Goal: Task Accomplishment & Management: Manage account settings

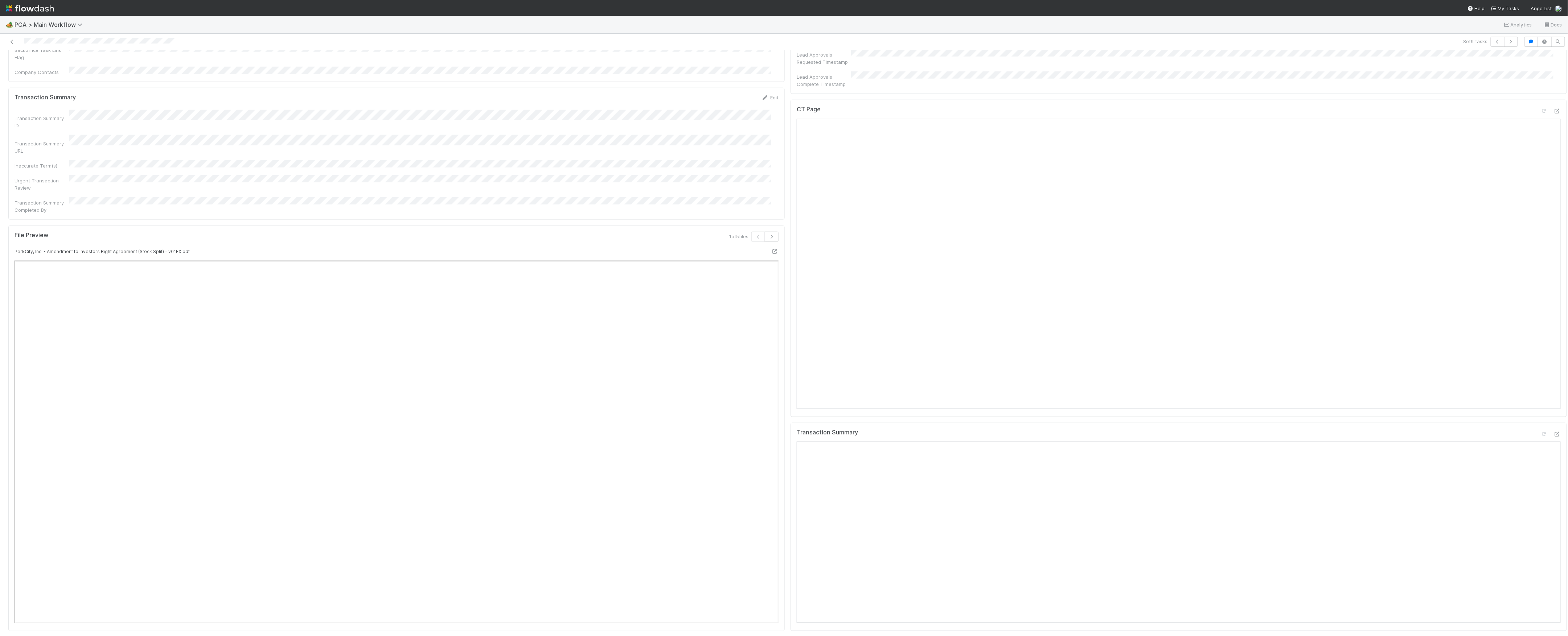
scroll to position [532, 0]
click at [1539, 203] on div "CT Page" at bounding box center [1178, 209] width 764 height 13
click at [1553, 206] on icon at bounding box center [1557, 208] width 7 height 5
click at [1553, 529] on icon at bounding box center [1557, 531] width 7 height 5
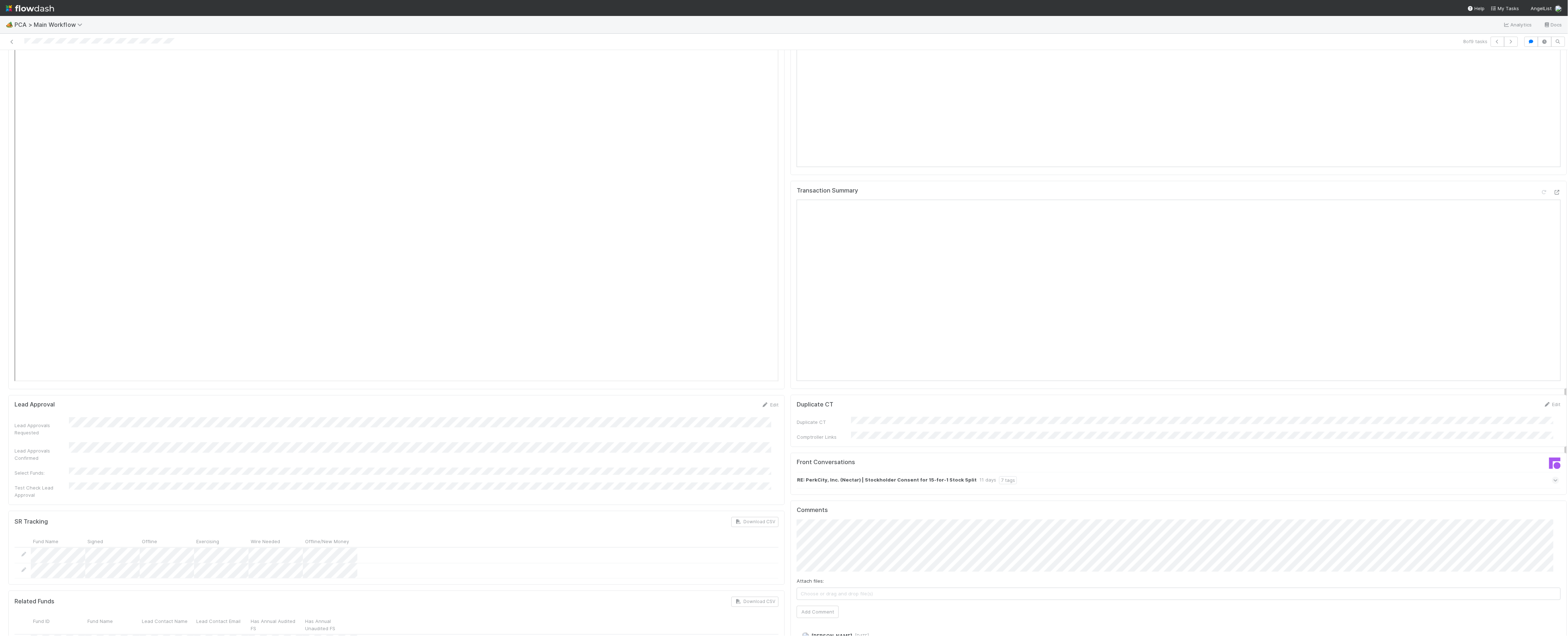
scroll to position [919, 0]
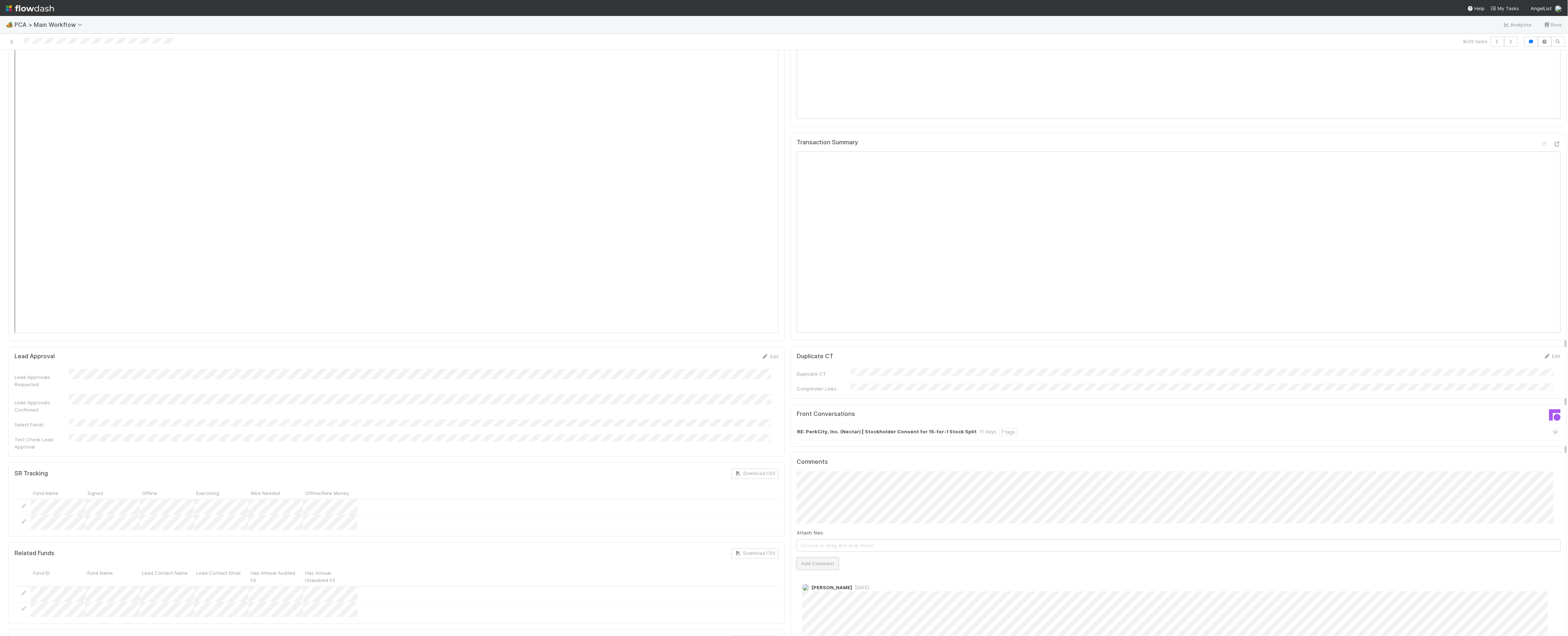
click at [802, 558] on button "Add Comment" at bounding box center [817, 564] width 42 height 12
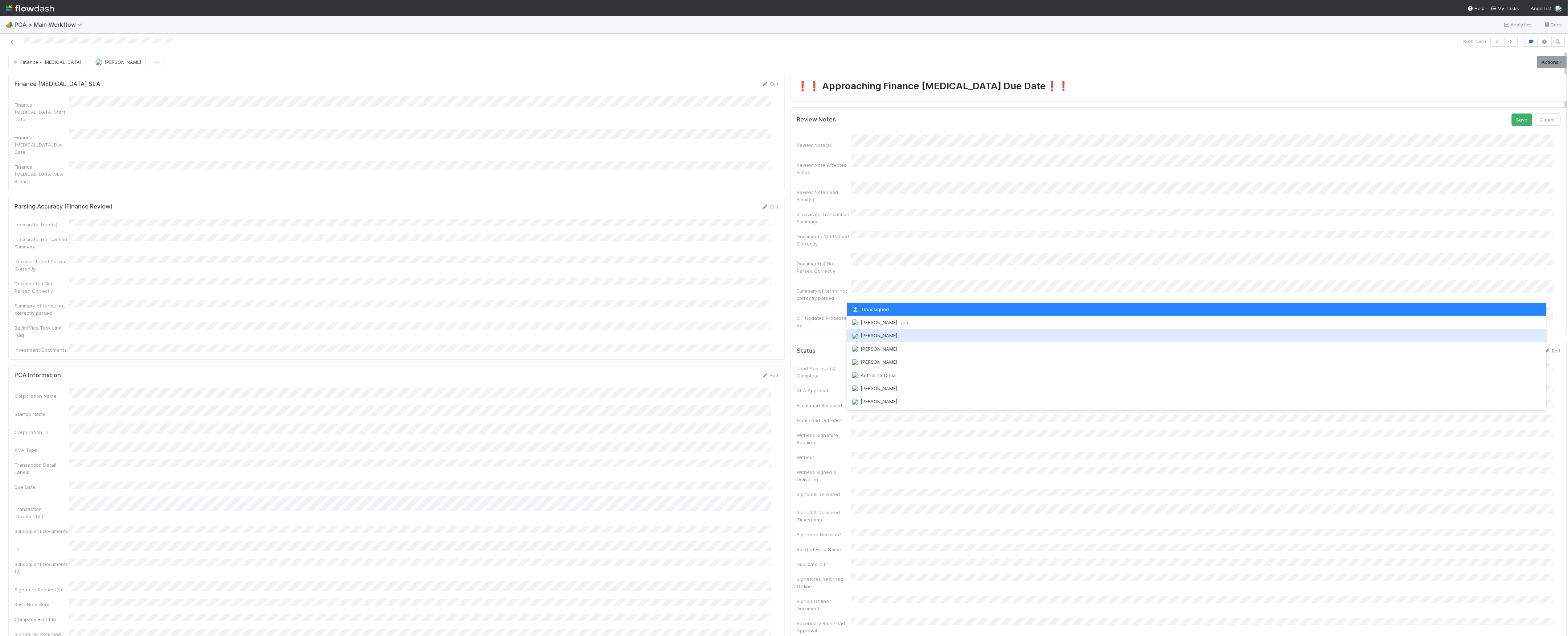
click at [891, 327] on div "[PERSON_NAME] you" at bounding box center [1197, 322] width 699 height 13
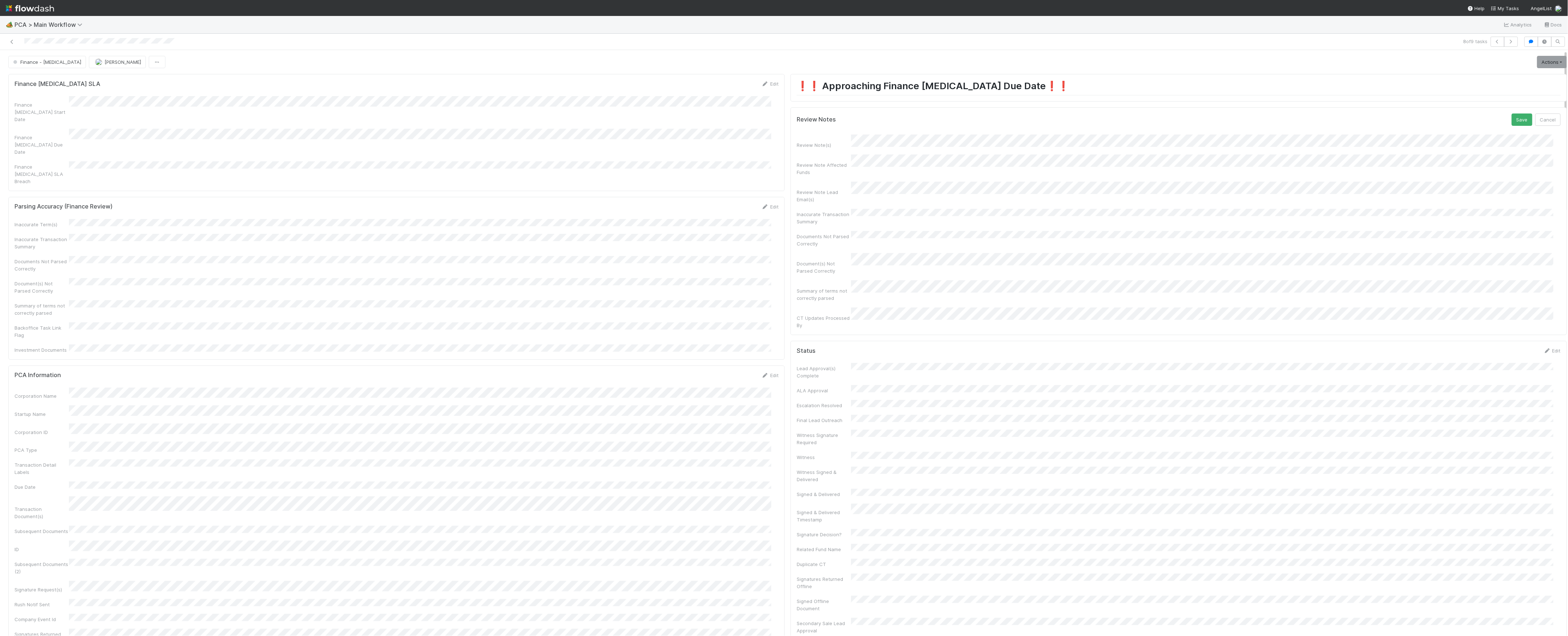
click at [1512, 114] on button "Save" at bounding box center [1522, 120] width 21 height 12
click at [1539, 68] on link "Actions" at bounding box center [1552, 62] width 30 height 12
click at [1486, 99] on button "Move to Finance Review" at bounding box center [1510, 97] width 117 height 10
click at [96, 65] on button "[PERSON_NAME]" at bounding box center [117, 62] width 57 height 12
click at [112, 82] on div "[PERSON_NAME]" at bounding box center [107, 80] width 102 height 13
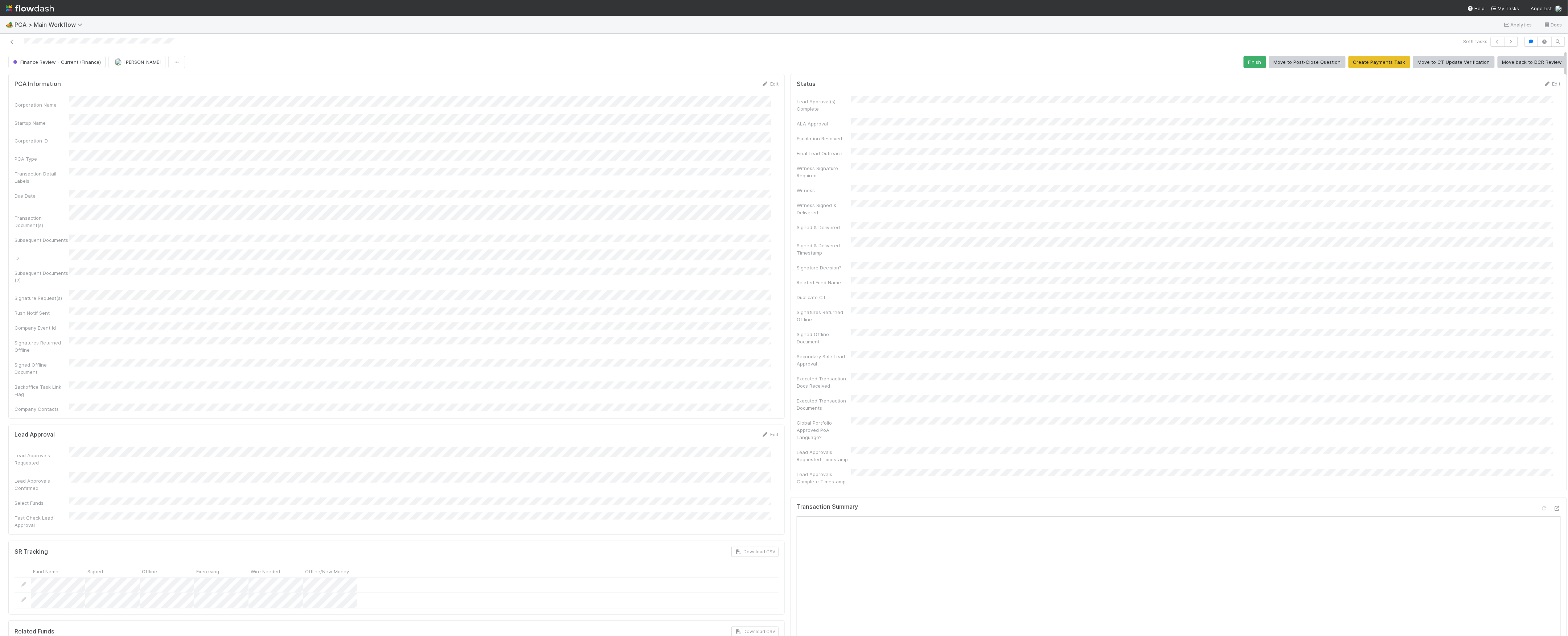
click at [15, 48] on div "8 of 9 tasks" at bounding box center [784, 41] width 1568 height 16
click at [10, 43] on icon at bounding box center [12, 42] width 7 height 5
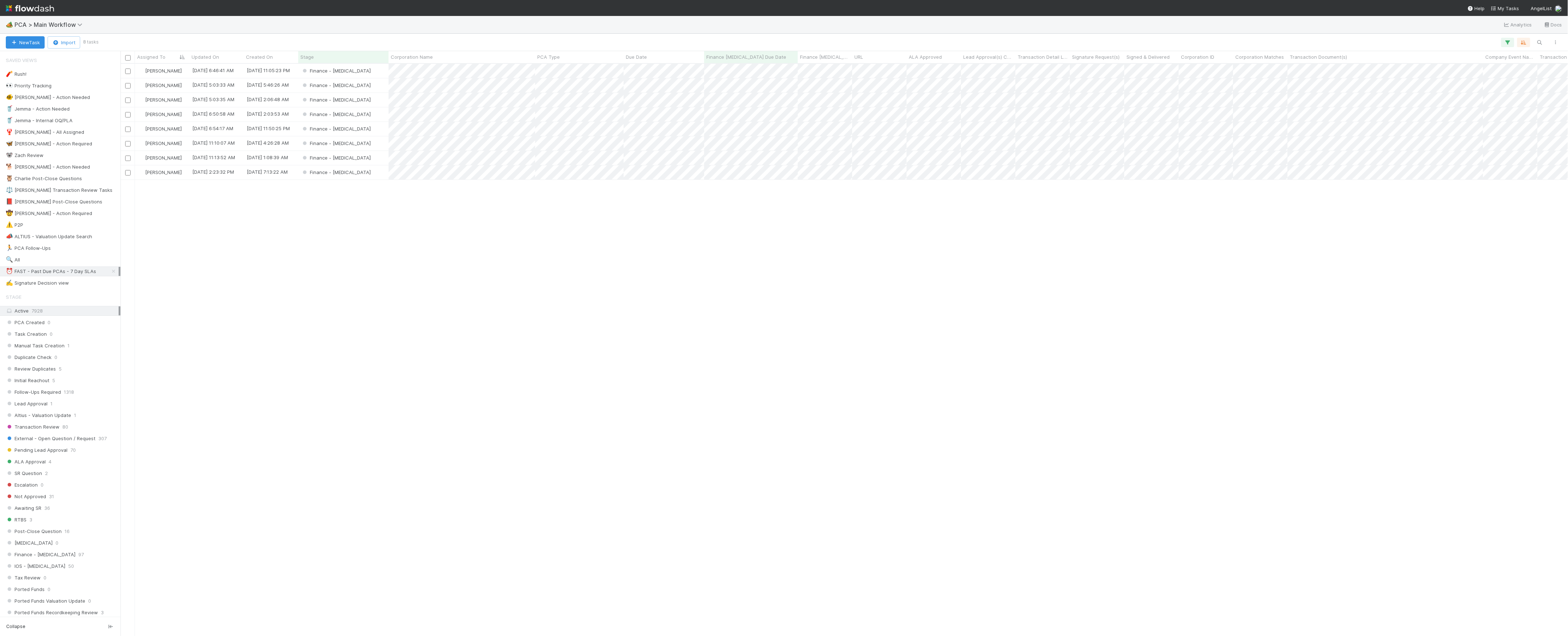
scroll to position [565, 1440]
click at [22, 21] on span "PCA > Main Workflow" at bounding box center [50, 25] width 71 height 7
click at [88, 150] on div "📑 Financial Accounting > FAST Accounting Requests" at bounding box center [95, 155] width 181 height 13
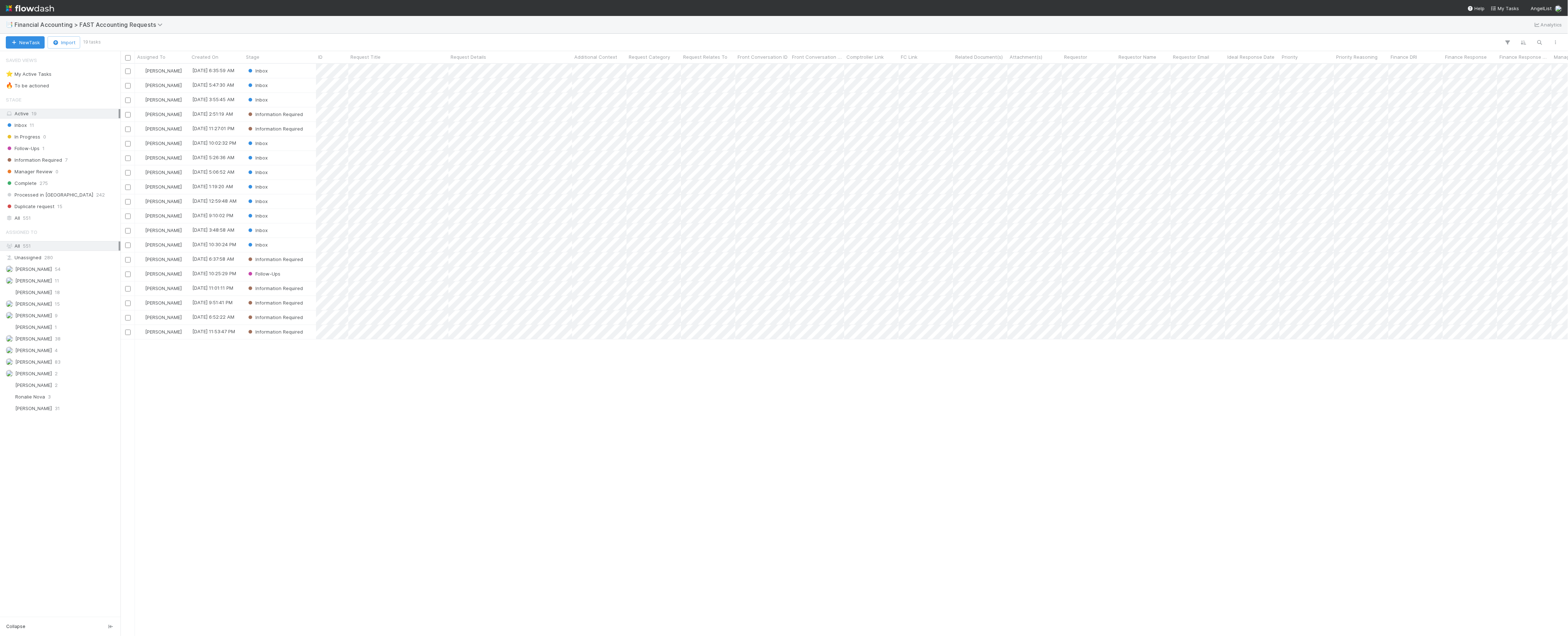
scroll to position [565, 1440]
click at [100, 26] on span "Financial Accounting > FAST Accounting Requests" at bounding box center [90, 25] width 152 height 7
click at [102, 107] on div "📝 Financial Accounting > Financial Reporting Tasks" at bounding box center [95, 107] width 173 height 7
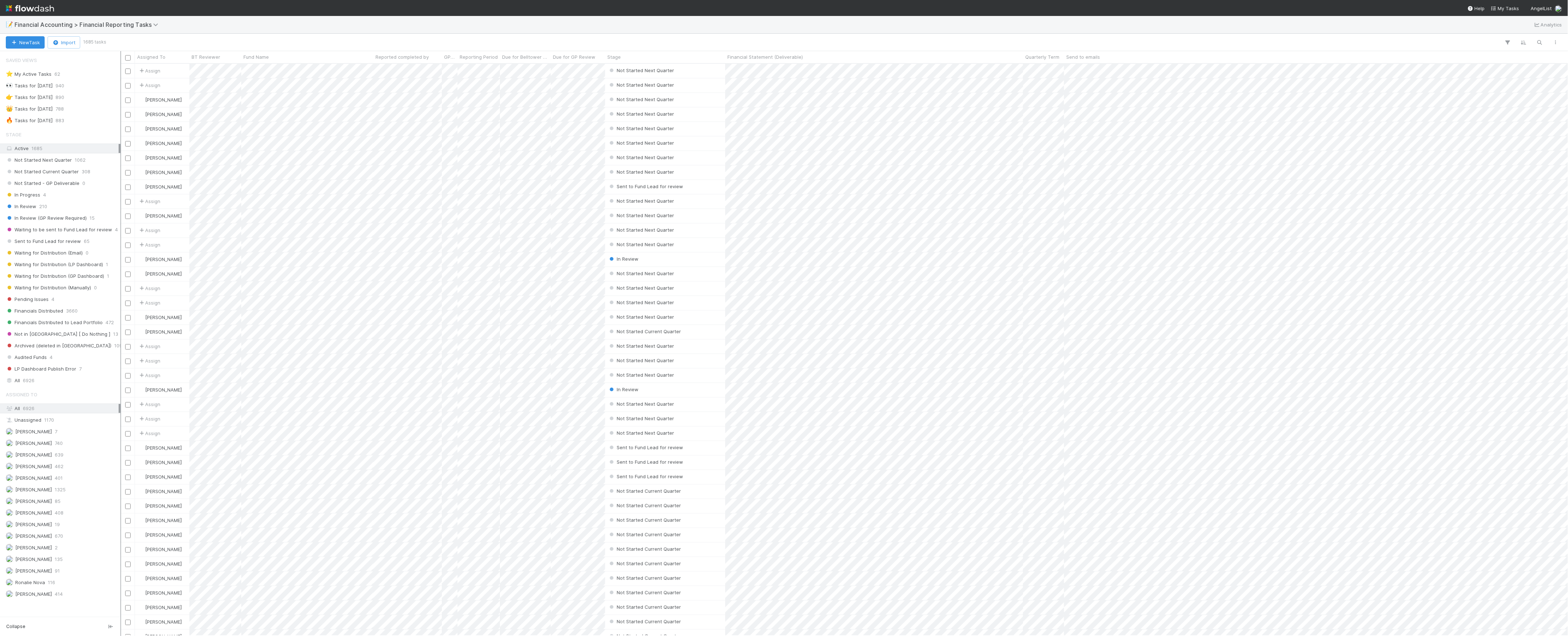
scroll to position [565, 1440]
click at [64, 118] on span "883" at bounding box center [60, 121] width 9 height 9
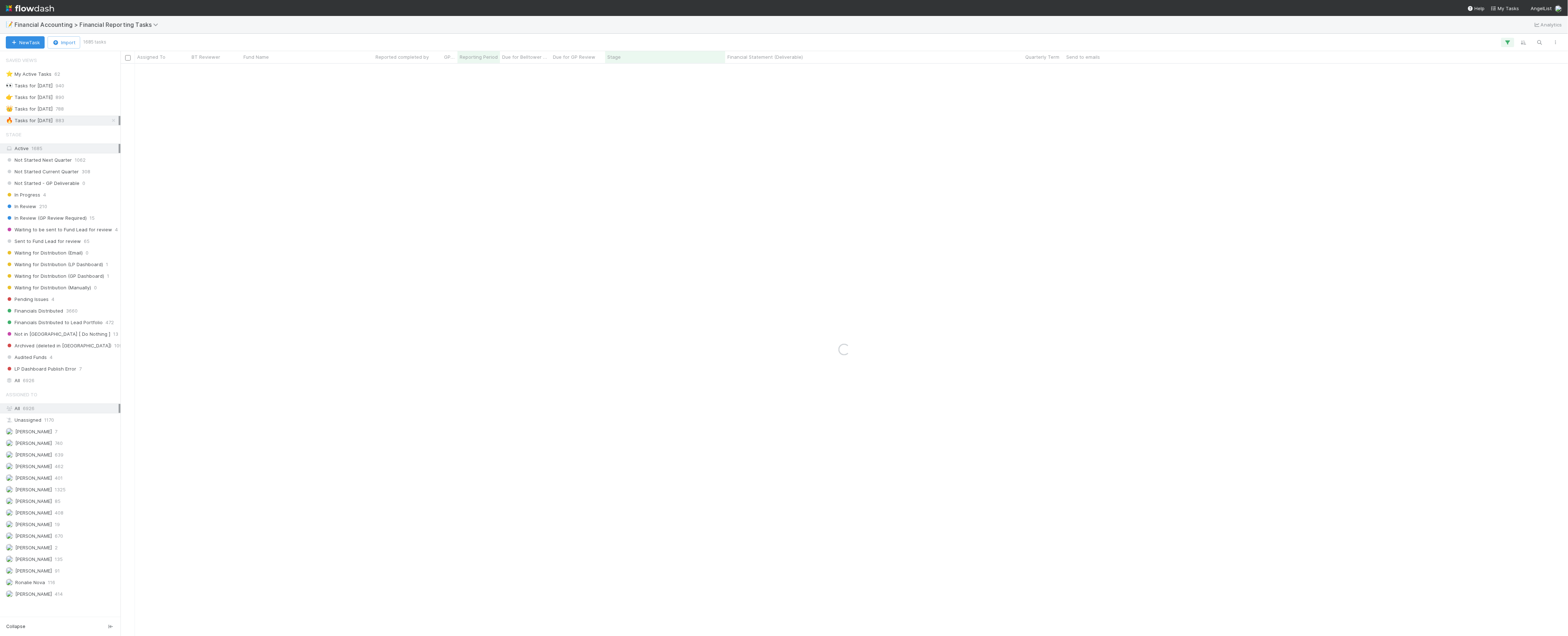
click at [22, 575] on div "Assigned To All 6926 Unassigned 1170 [PERSON_NAME] 7 [PERSON_NAME] 740 [PERSON_…" at bounding box center [60, 494] width 121 height 212
click at [26, 574] on span "[PERSON_NAME]" at bounding box center [33, 571] width 37 height 6
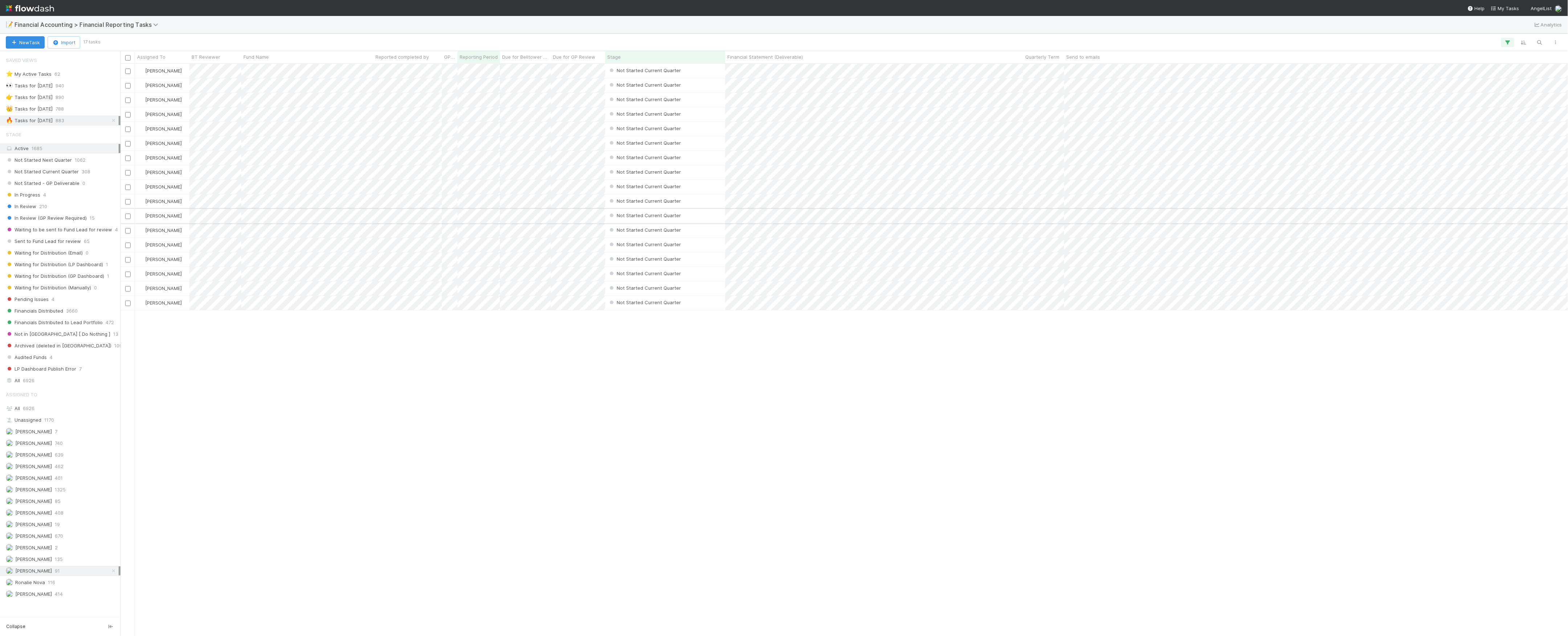
scroll to position [565, 1440]
click at [286, 60] on div "Fund Name" at bounding box center [307, 57] width 128 height 7
click at [287, 71] on div "Sort A → Z" at bounding box center [285, 71] width 83 height 11
click at [64, 112] on span "788" at bounding box center [60, 109] width 9 height 9
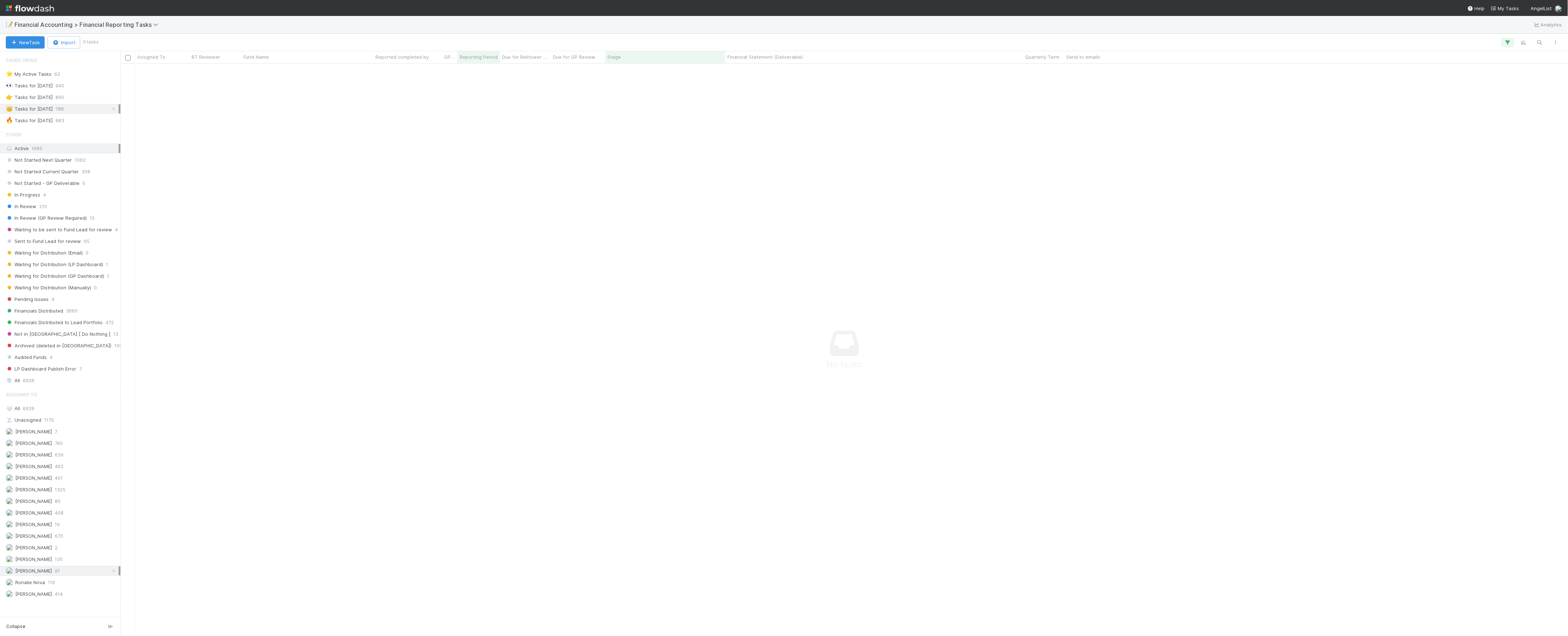
scroll to position [557, 1433]
click at [1505, 41] on icon "button" at bounding box center [1508, 42] width 7 height 7
click at [1004, 221] on div "2 filters Reset Filters If Reporting Period is [DATE] and Stage is not Archived…" at bounding box center [784, 318] width 1568 height 636
click at [112, 576] on link at bounding box center [114, 571] width 7 height 9
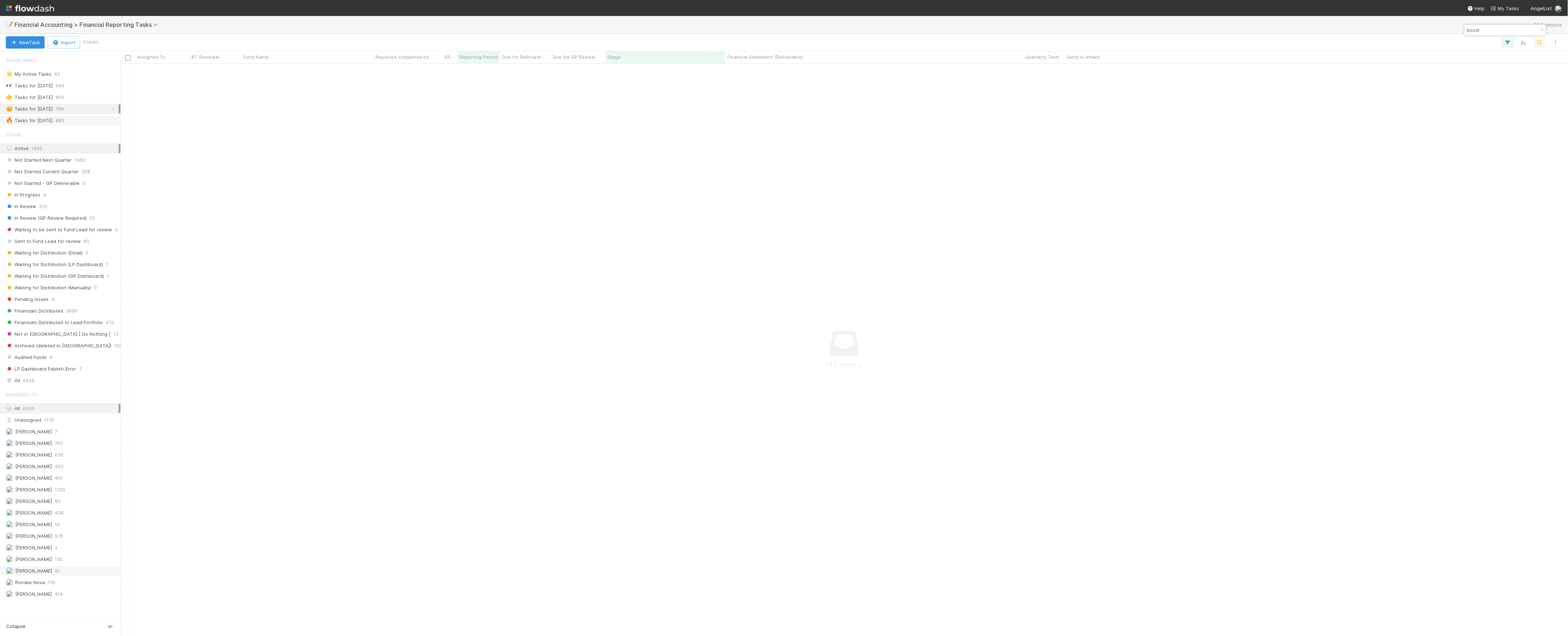
type input "boost"
click at [64, 124] on span "883" at bounding box center [60, 121] width 9 height 9
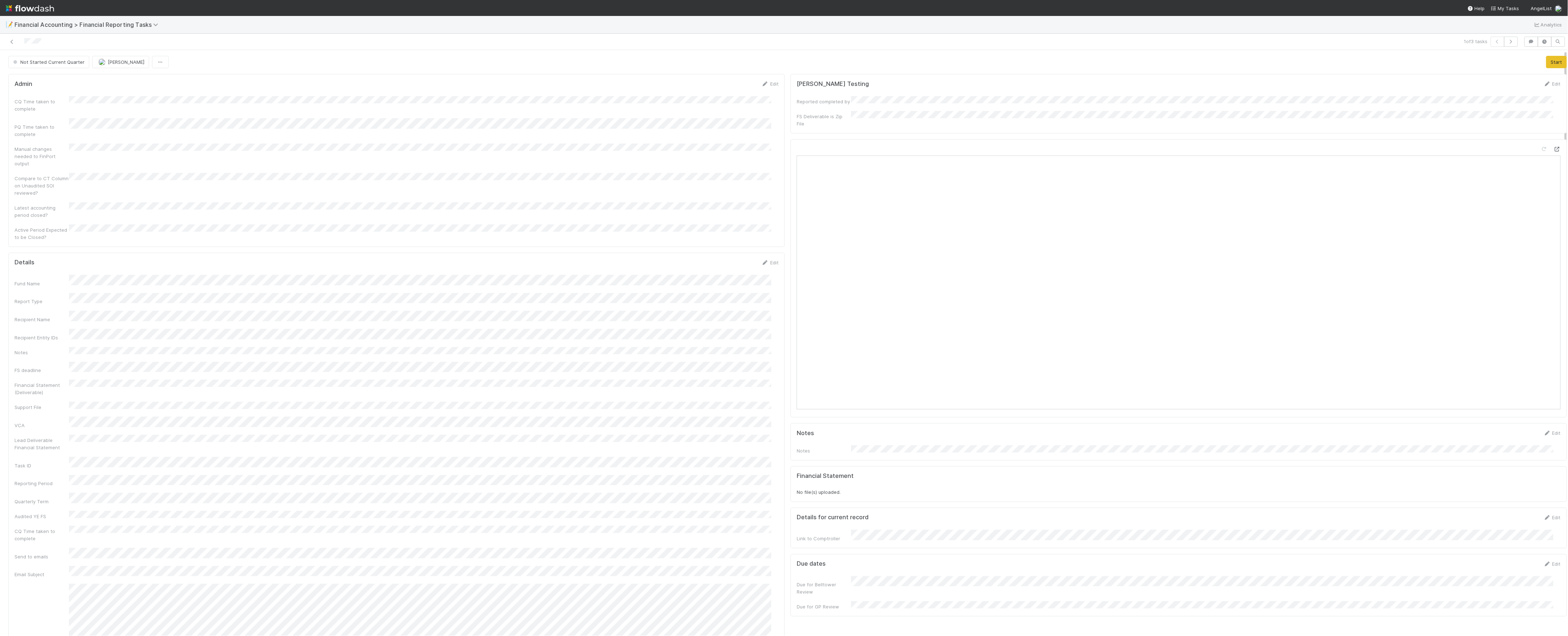
click at [1553, 147] on icon at bounding box center [1557, 149] width 7 height 5
drag, startPoint x: 777, startPoint y: 252, endPoint x: 783, endPoint y: 239, distance: 14.3
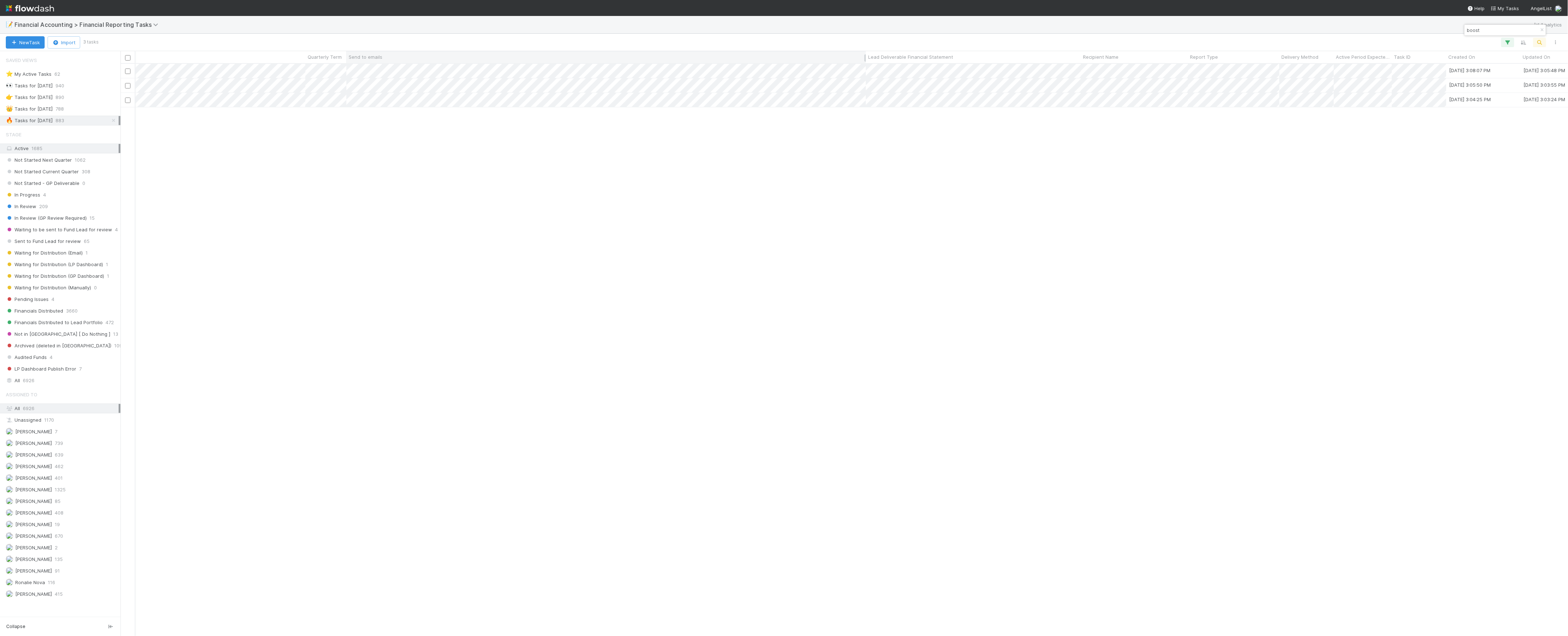
scroll to position [0, 726]
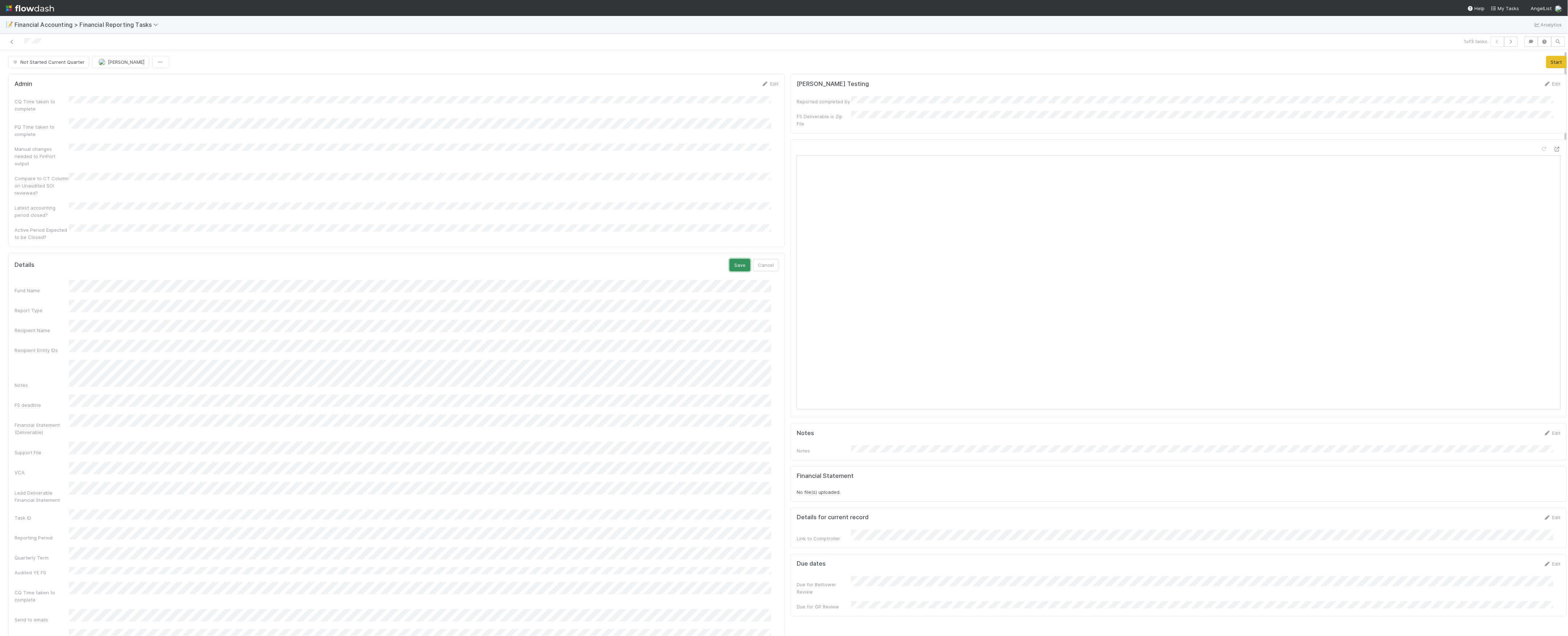
click at [730, 259] on button "Save" at bounding box center [740, 265] width 21 height 12
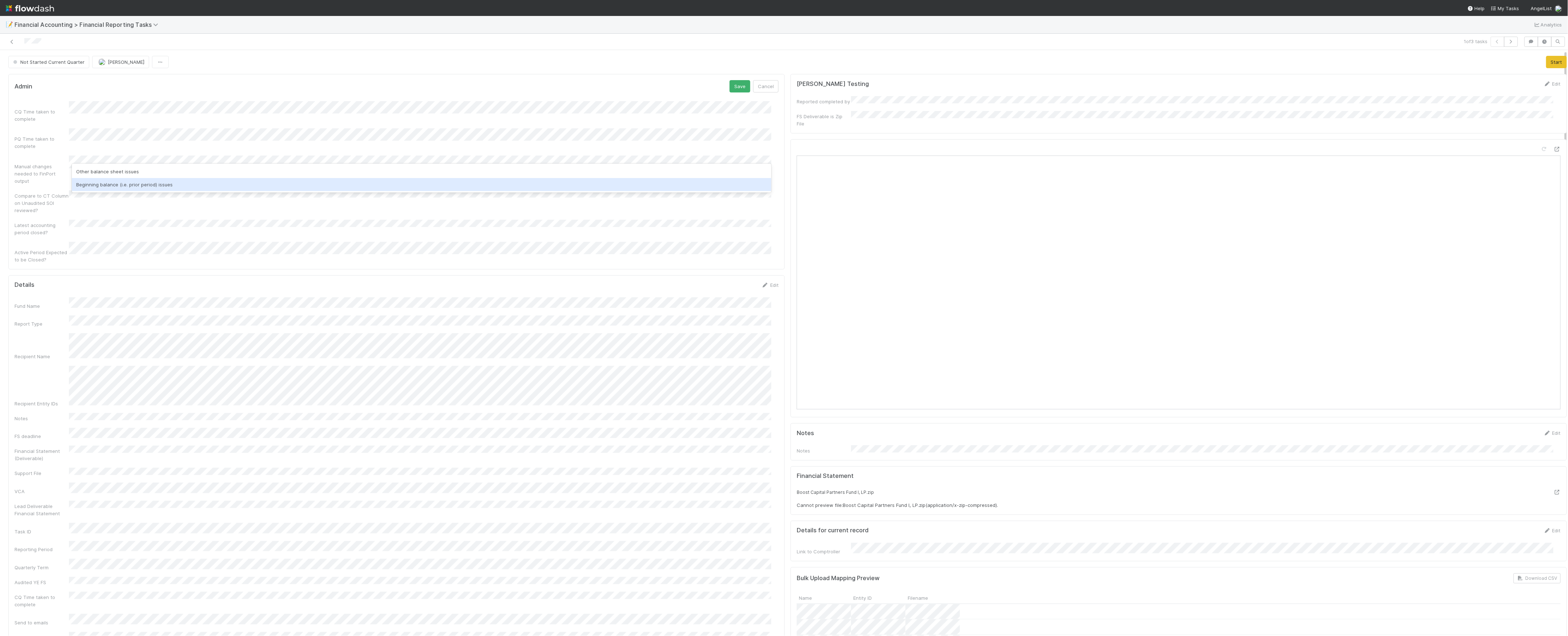
click at [153, 181] on div "Beginning balance (i.e. prior period) issues" at bounding box center [421, 184] width 699 height 13
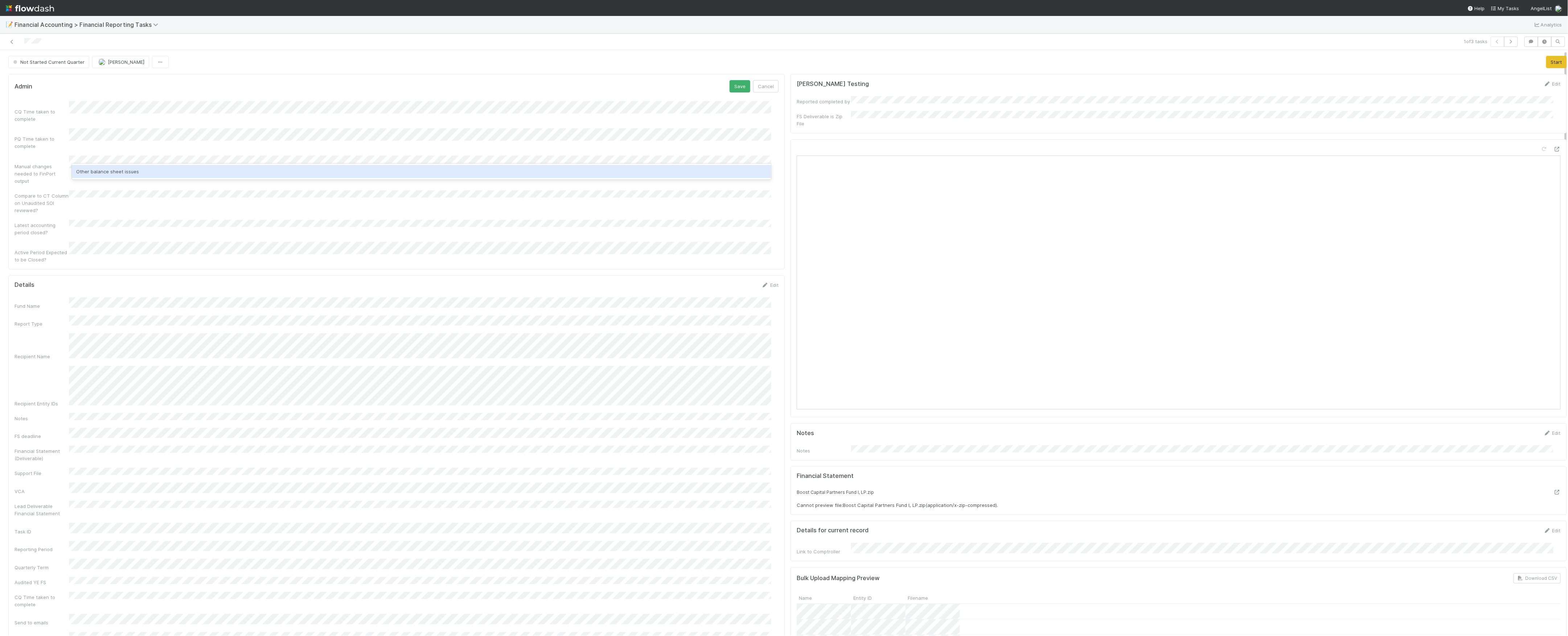
click at [178, 175] on div "Other balance sheet issues" at bounding box center [421, 171] width 699 height 13
click at [730, 86] on button "Save" at bounding box center [740, 86] width 21 height 12
click at [1552, 61] on button "Start" at bounding box center [1556, 62] width 21 height 12
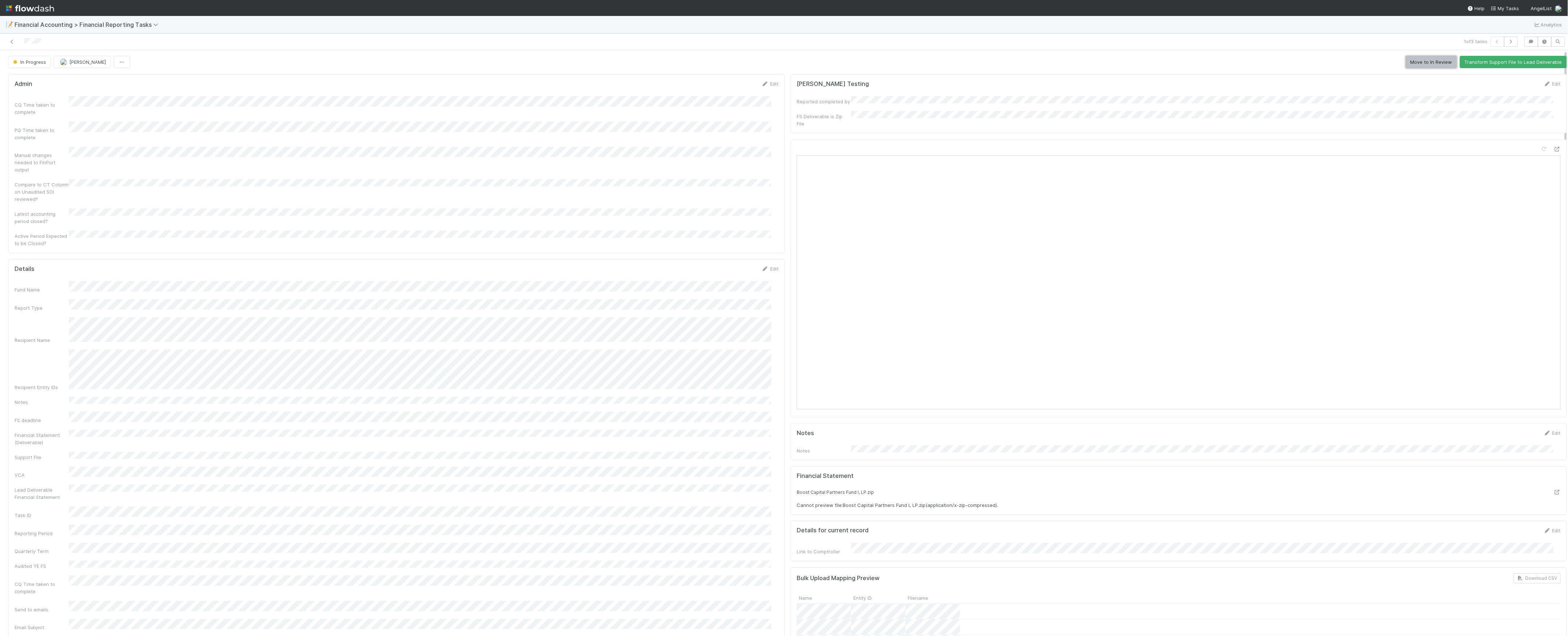
click at [1414, 66] on button "Move to In Review" at bounding box center [1432, 62] width 51 height 12
click at [12, 44] on icon at bounding box center [12, 42] width 7 height 5
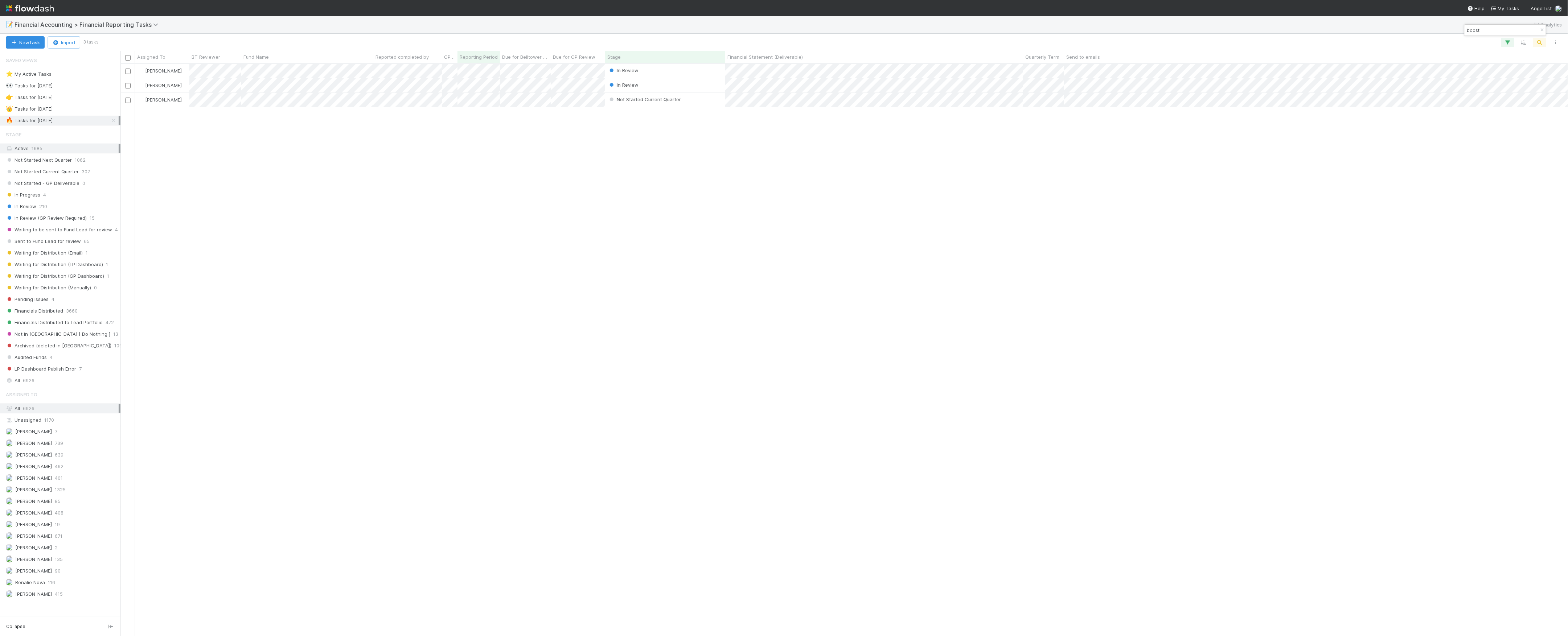
scroll to position [565, 1440]
drag, startPoint x: 607, startPoint y: 337, endPoint x: 503, endPoint y: 277, distance: 120.1
click at [607, 337] on div "[PERSON_NAME] In Review [DATE] 3:08:07 PM [DATE] 9:04:20 AM 0 0 0 [PERSON_NAME]…" at bounding box center [844, 349] width 1448 height 571
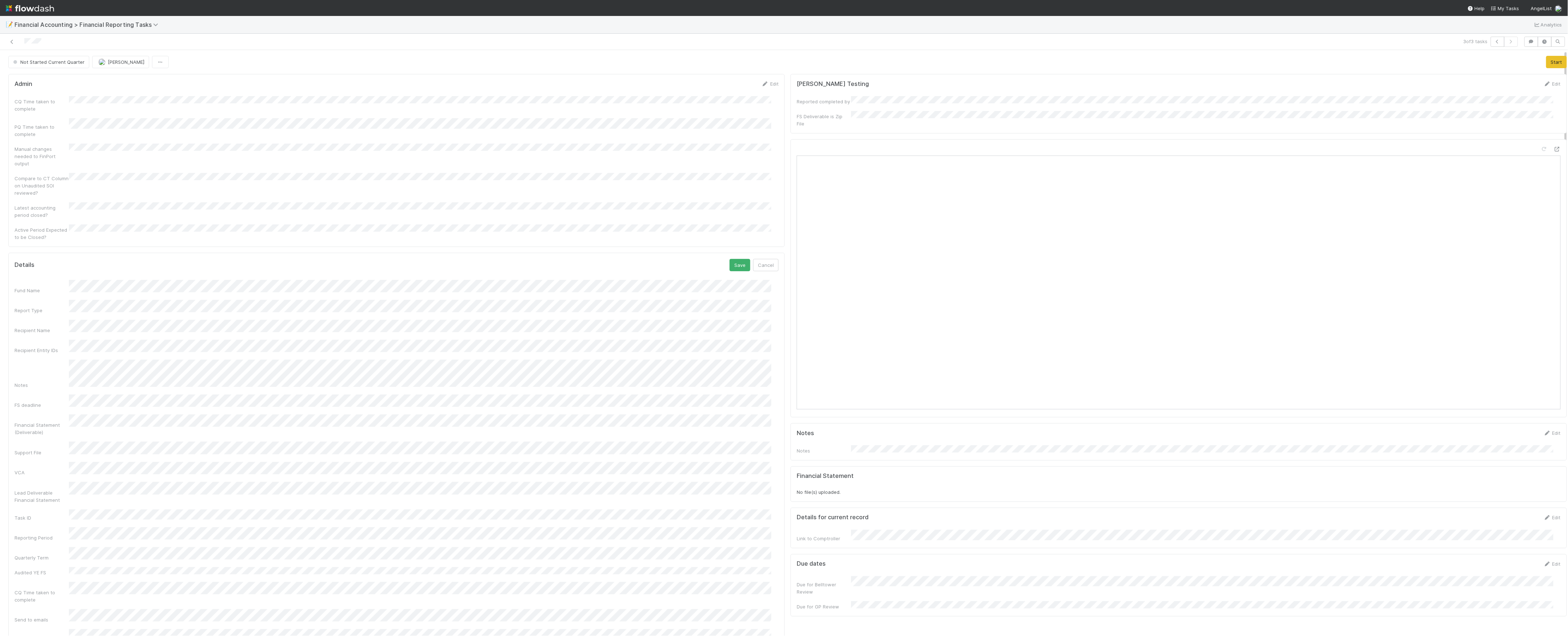
click at [90, 414] on div "Financial Statement (Deliverable)" at bounding box center [396, 425] width 764 height 22
click at [79, 99] on form "Admin Edit CQ Time taken to complete PQ Time taken to complete Manual changes n…" at bounding box center [396, 161] width 764 height 161
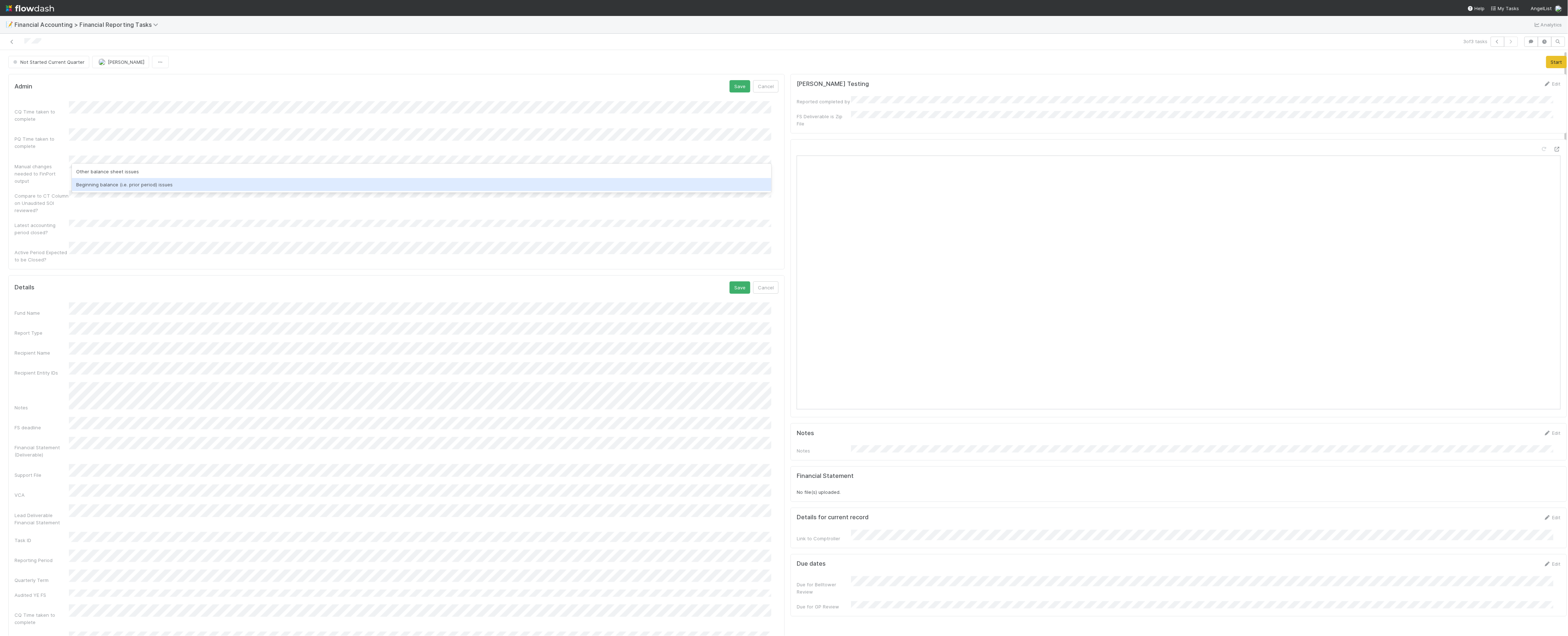
click at [173, 188] on div "Beginning balance (i.e. prior period) issues" at bounding box center [421, 184] width 699 height 13
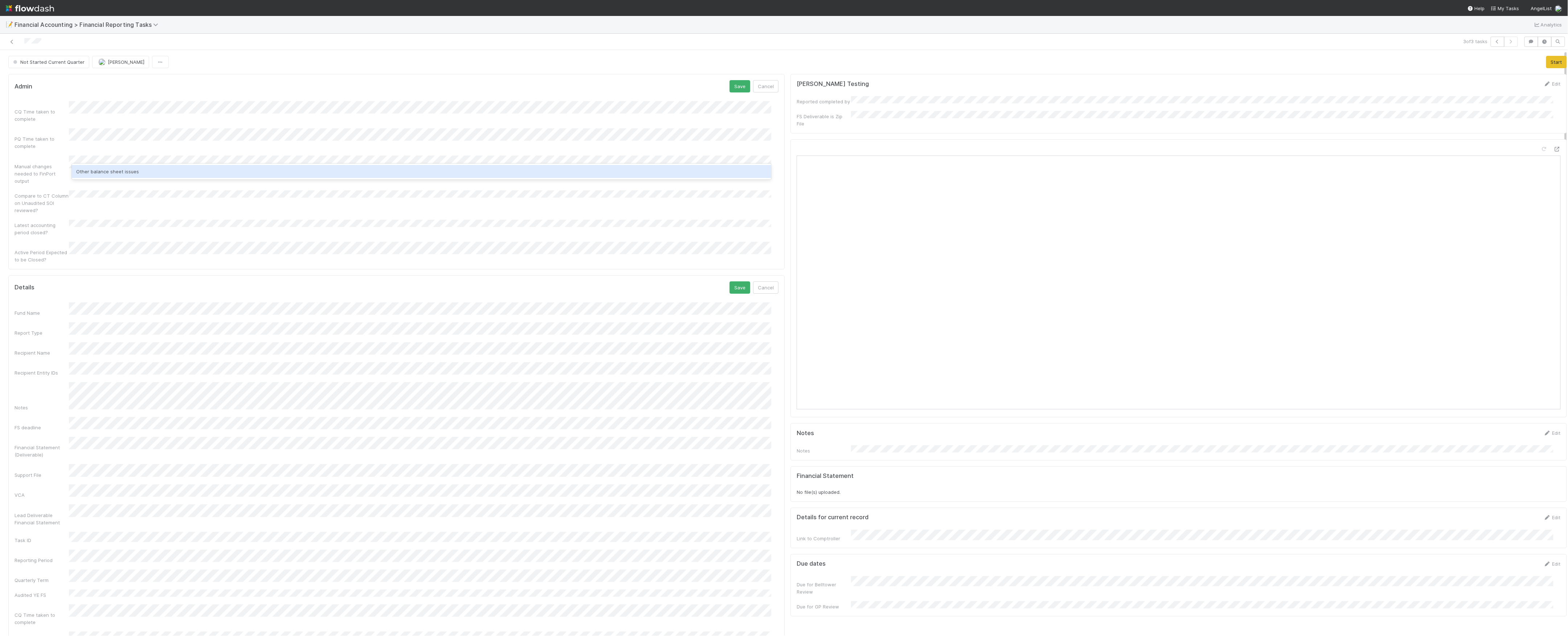
click at [177, 170] on div "Other balance sheet issues" at bounding box center [421, 171] width 699 height 13
click at [730, 85] on button "Save" at bounding box center [740, 86] width 21 height 12
click at [738, 265] on button "Save" at bounding box center [740, 271] width 21 height 12
click at [1546, 66] on button "Start" at bounding box center [1556, 62] width 21 height 12
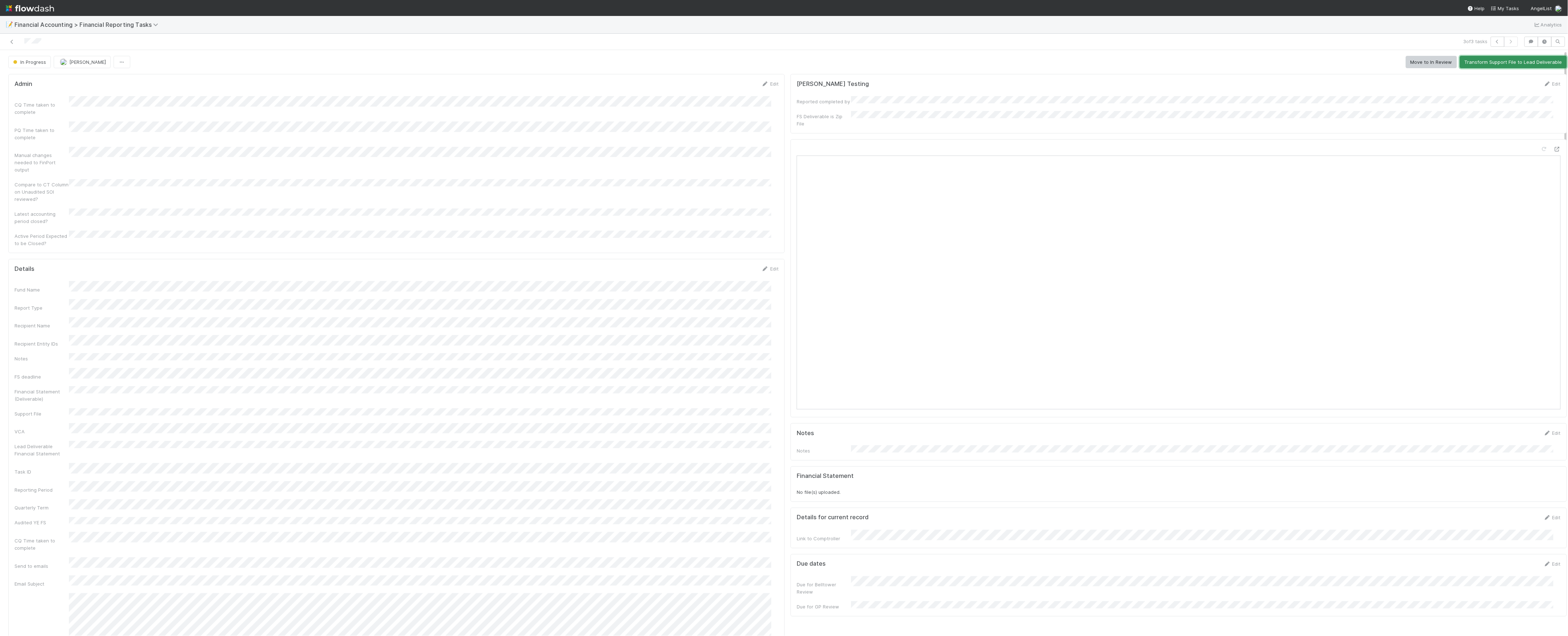
click at [1463, 64] on button "Transform Support File to Lead Deliverable" at bounding box center [1513, 62] width 107 height 12
click at [1435, 61] on button "Move to In Review" at bounding box center [1432, 62] width 51 height 12
click at [10, 41] on icon at bounding box center [12, 42] width 7 height 5
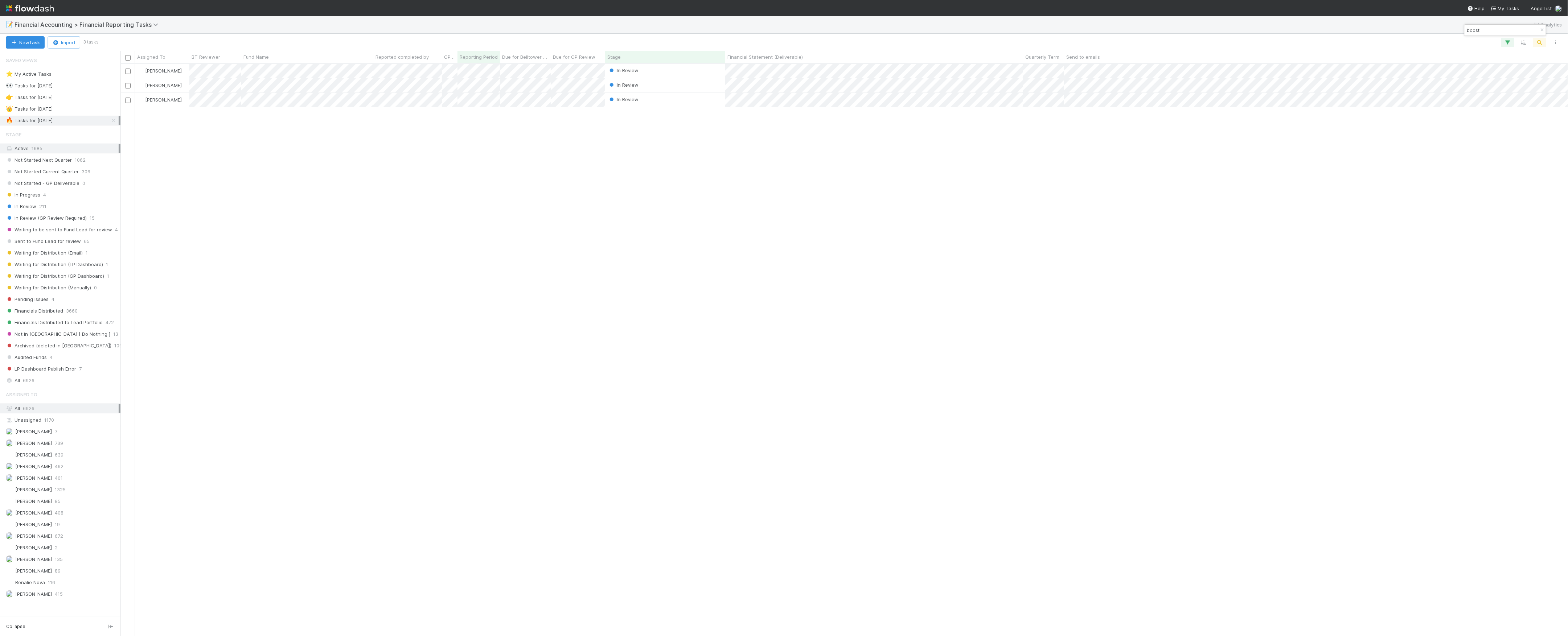
scroll to position [565, 1440]
click at [441, 184] on div "[PERSON_NAME] In Review [DATE] 3:08:07 PM [DATE] 9:04:20 AM 0 0 0 [PERSON_NAME]…" at bounding box center [844, 349] width 1448 height 571
click at [76, 111] on div "👑 Tasks for [DATE] 788" at bounding box center [62, 109] width 113 height 9
drag, startPoint x: 577, startPoint y: 260, endPoint x: 514, endPoint y: 282, distance: 66.7
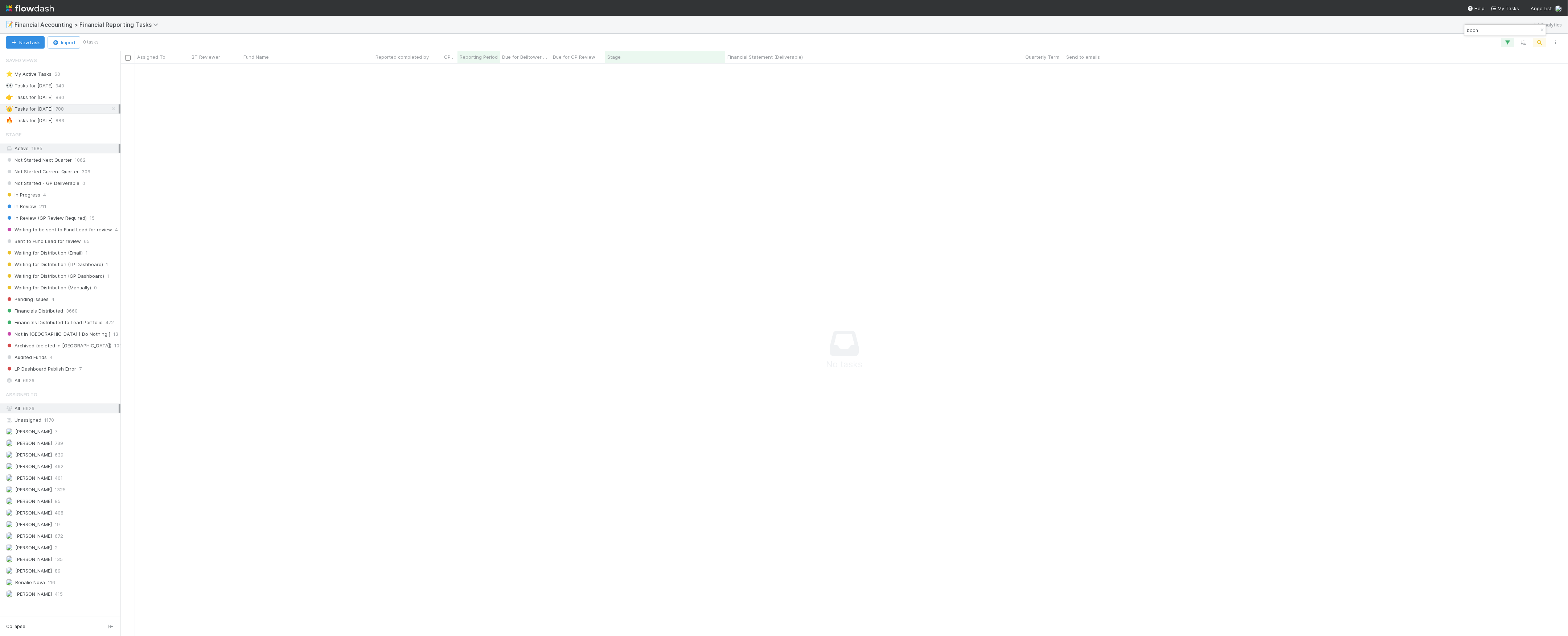
click at [52, 385] on div "All 6926" at bounding box center [62, 380] width 113 height 9
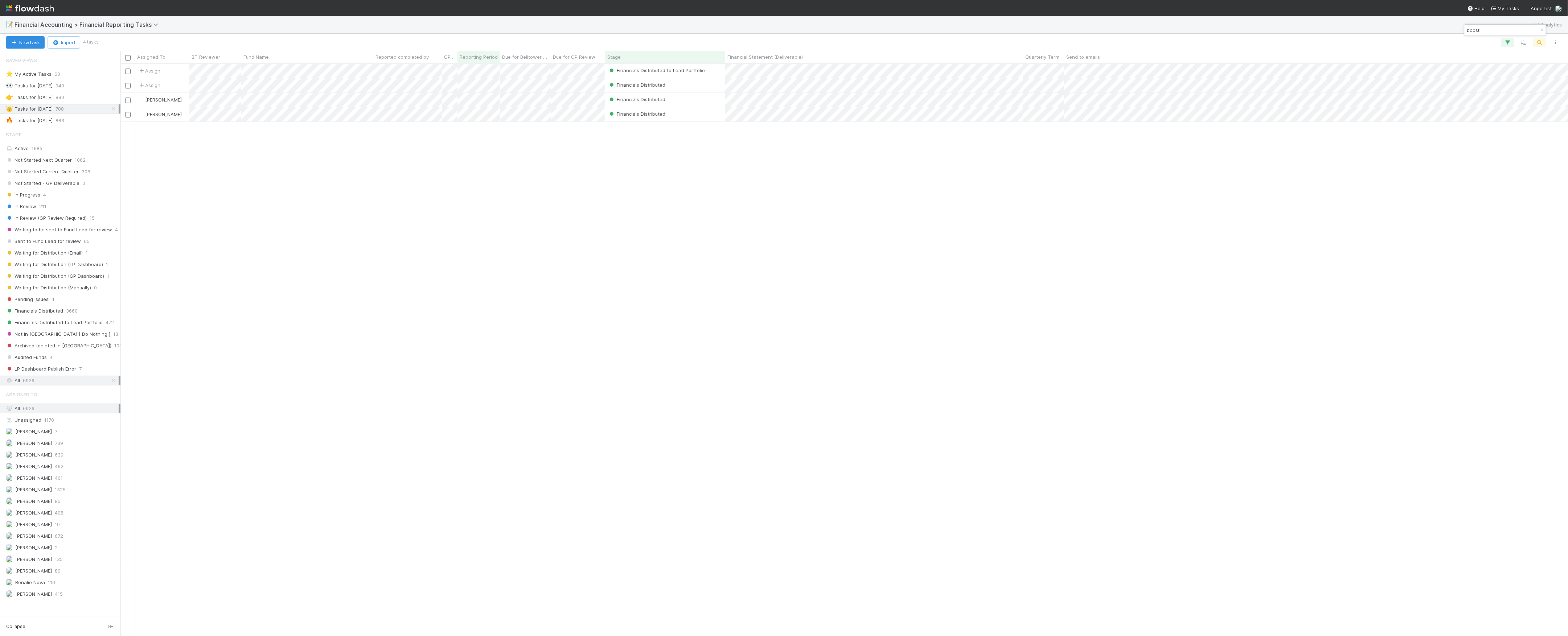
scroll to position [565, 1440]
type input "boost"
click at [52, 124] on div "🔥 Tasks for [DATE]" at bounding box center [29, 121] width 47 height 9
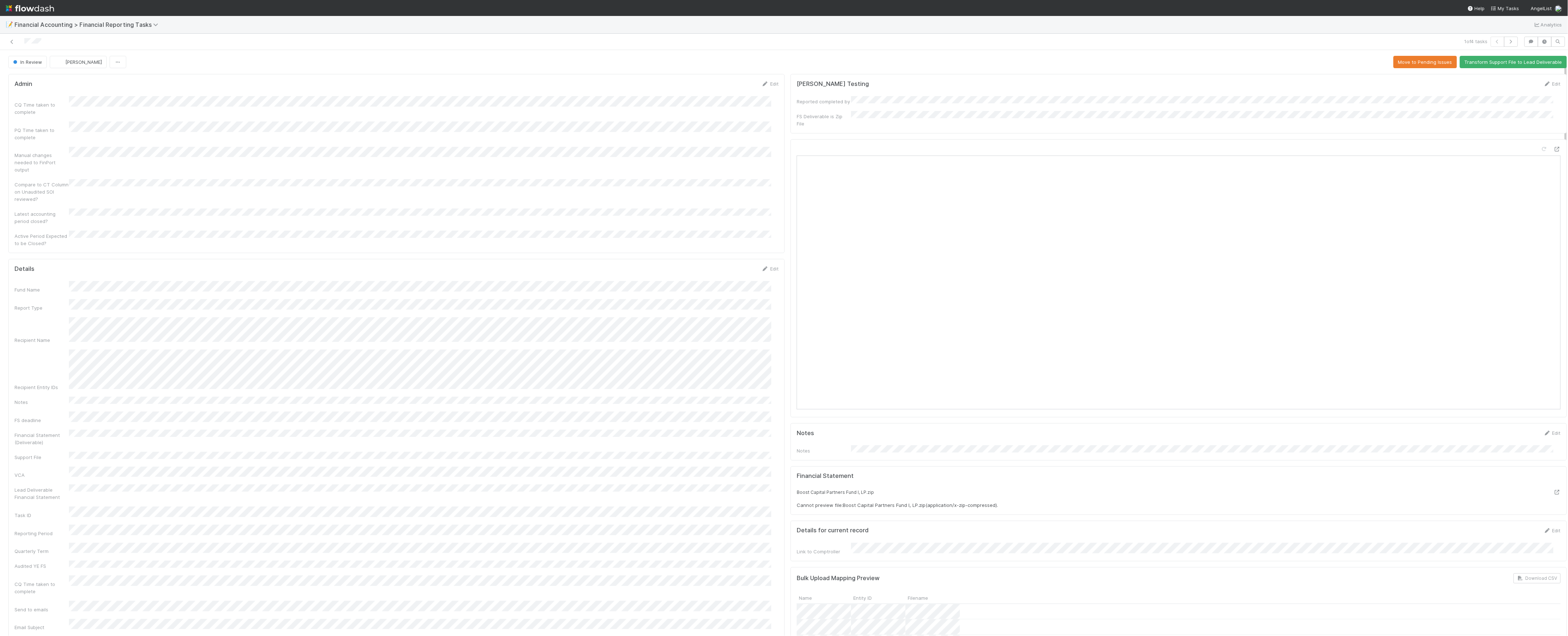
scroll to position [97, 0]
click at [186, 324] on div "Financial Statement (Deliverable)" at bounding box center [396, 335] width 764 height 22
click at [730, 169] on button "Save" at bounding box center [740, 175] width 21 height 12
click at [12, 42] on icon at bounding box center [12, 42] width 7 height 5
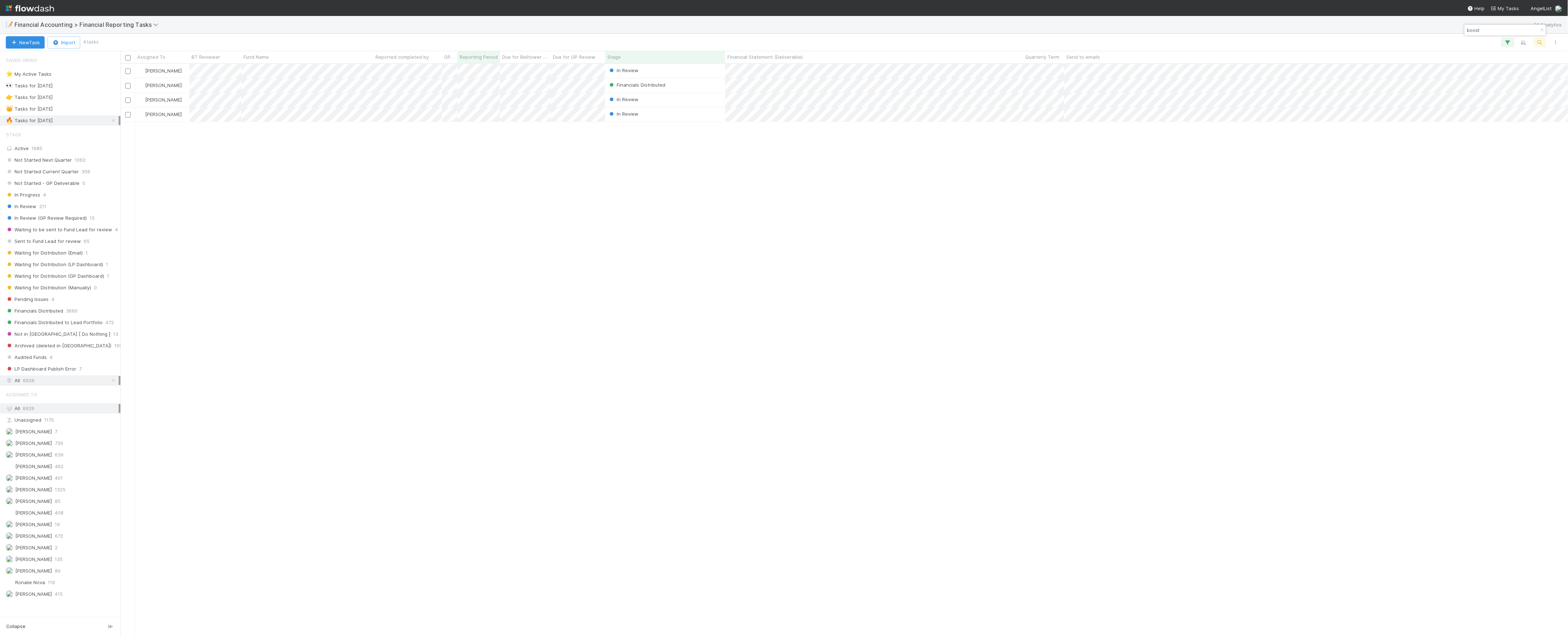
scroll to position [565, 1440]
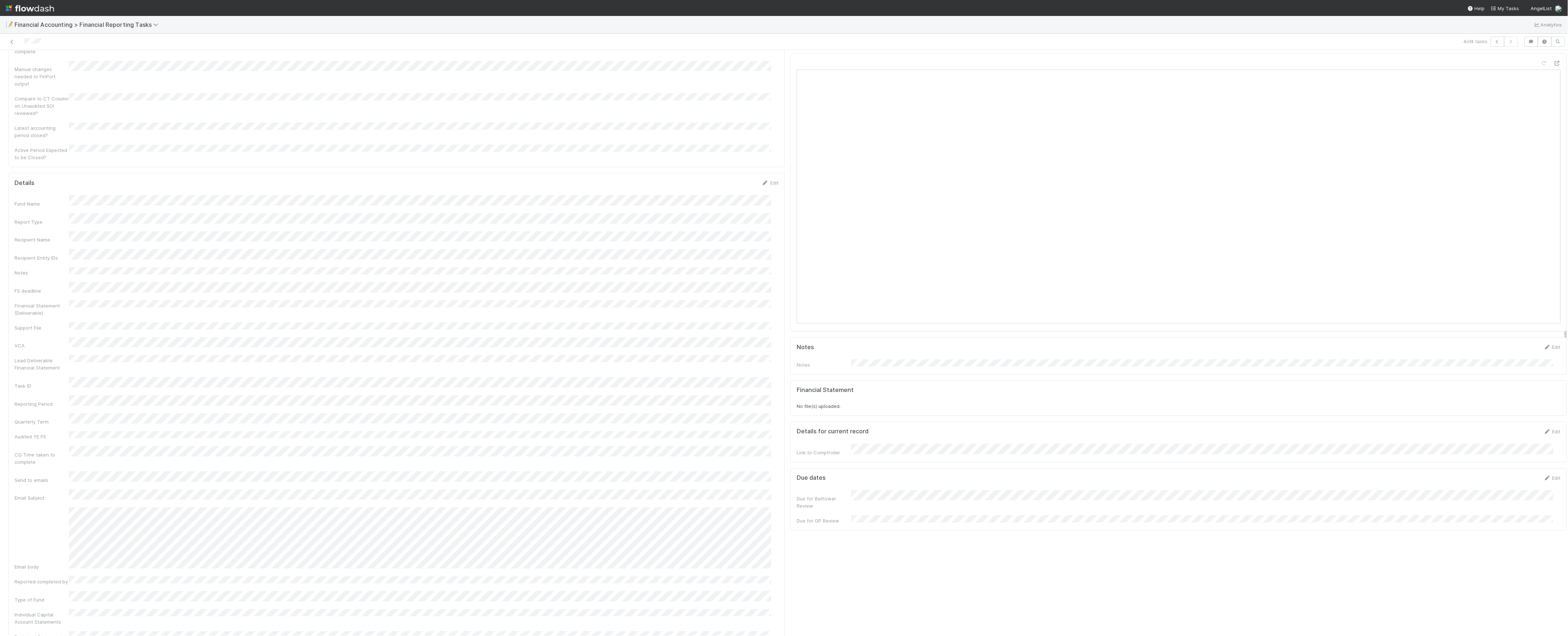
scroll to position [97, 0]
click at [190, 295] on div "Fund Name Report Type Recipient Name Recipient Entity IDs Notes FS deadline Fin…" at bounding box center [396, 511] width 764 height 654
click at [190, 295] on div "Fund Name Report Type Recipient Name Recipient Entity IDs Notes FS deadline Fin…" at bounding box center [396, 536] width 764 height 693
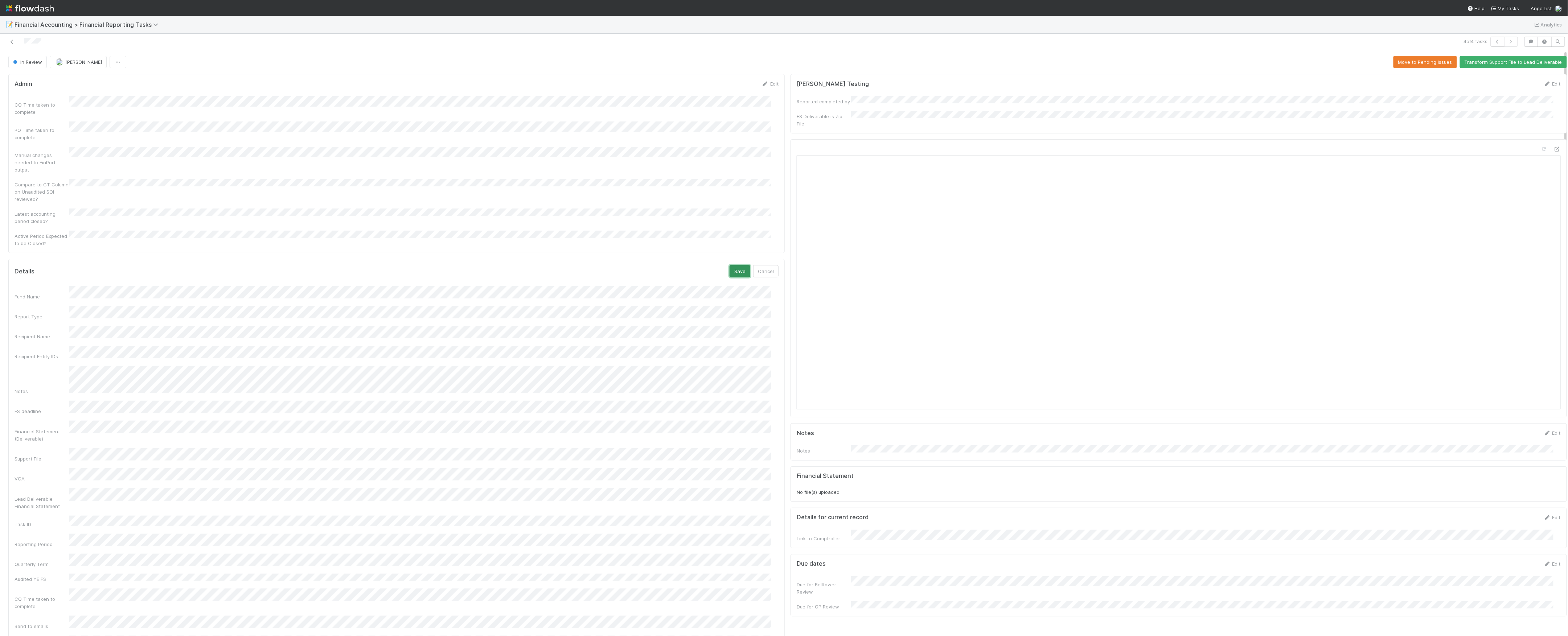
click at [730, 265] on button "Save" at bounding box center [740, 271] width 21 height 12
click at [1507, 63] on button "Transform Support File to Lead Deliverable" at bounding box center [1513, 62] width 107 height 12
click at [15, 41] on icon at bounding box center [12, 42] width 7 height 5
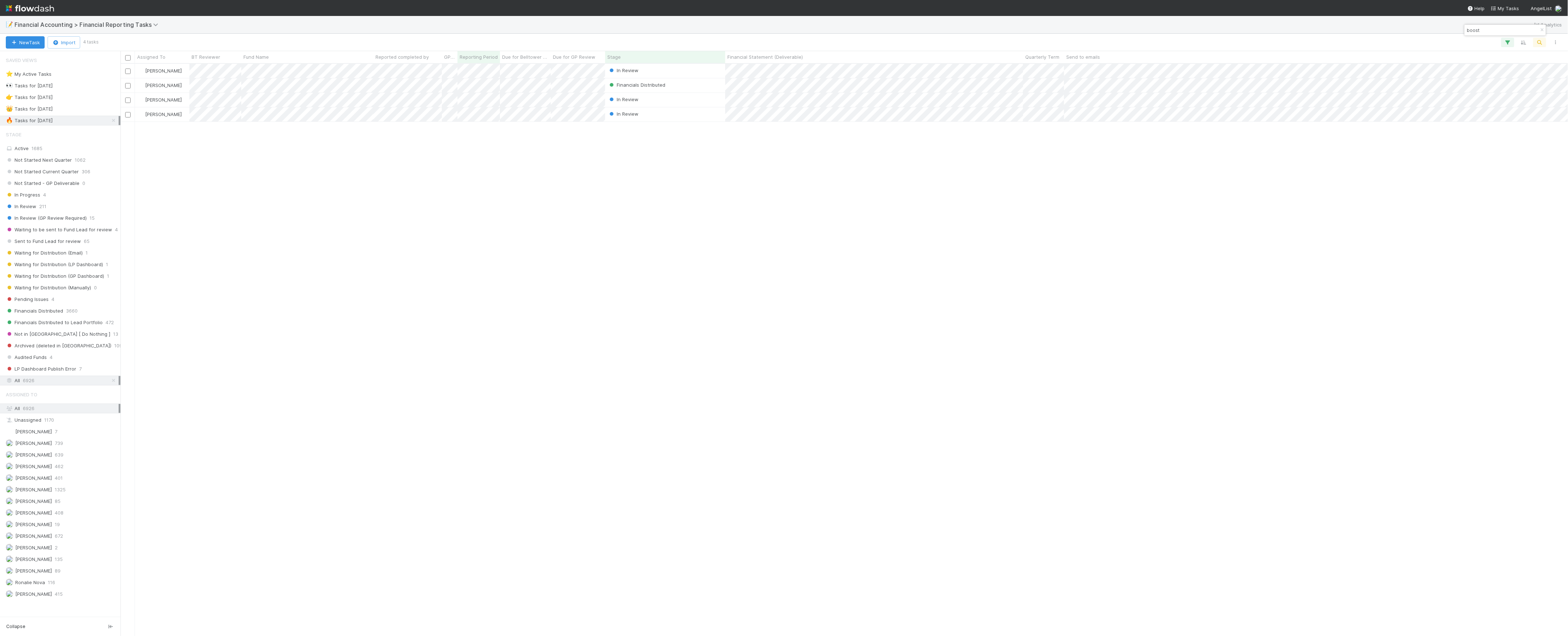
scroll to position [565, 1440]
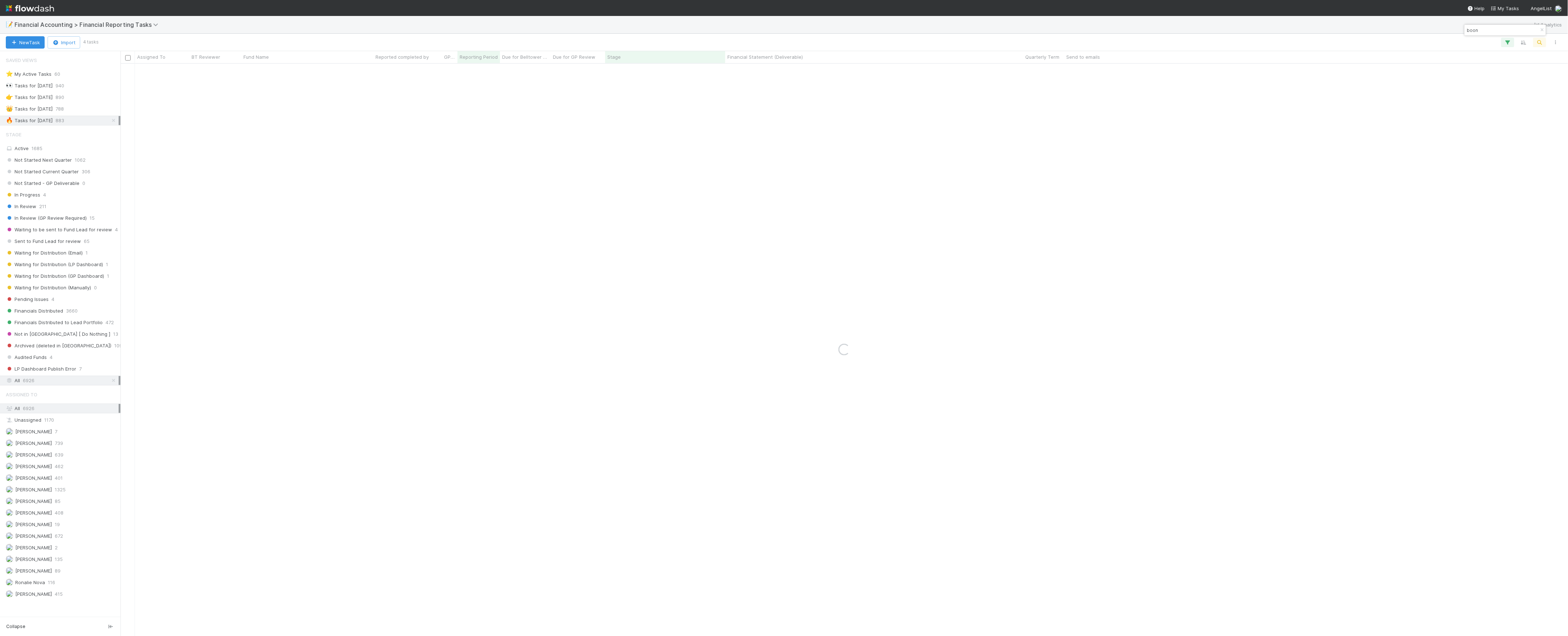
type input "boon"
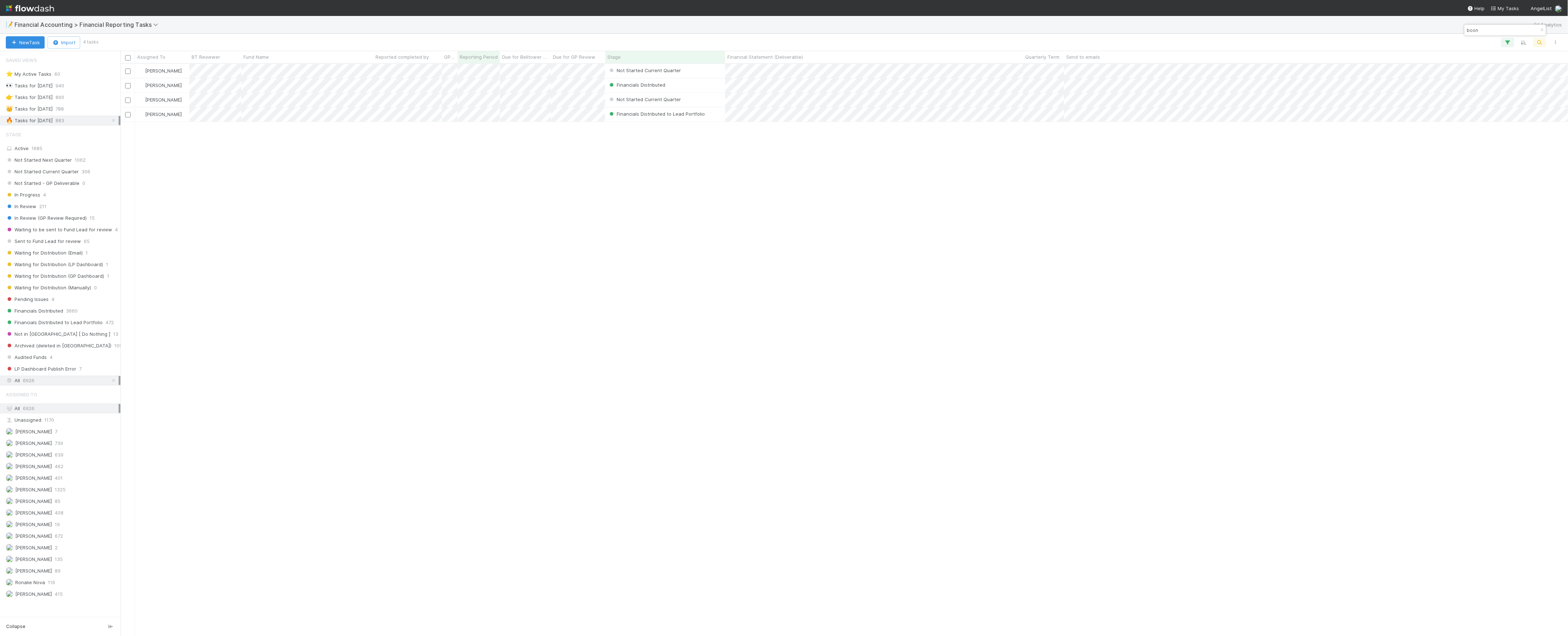
scroll to position [8, 8]
click at [477, 282] on div "[PERSON_NAME] Not Started Current Quarter [DATE] 3:10:02 PM [DATE] 4:52:21 AM 0…" at bounding box center [844, 349] width 1448 height 571
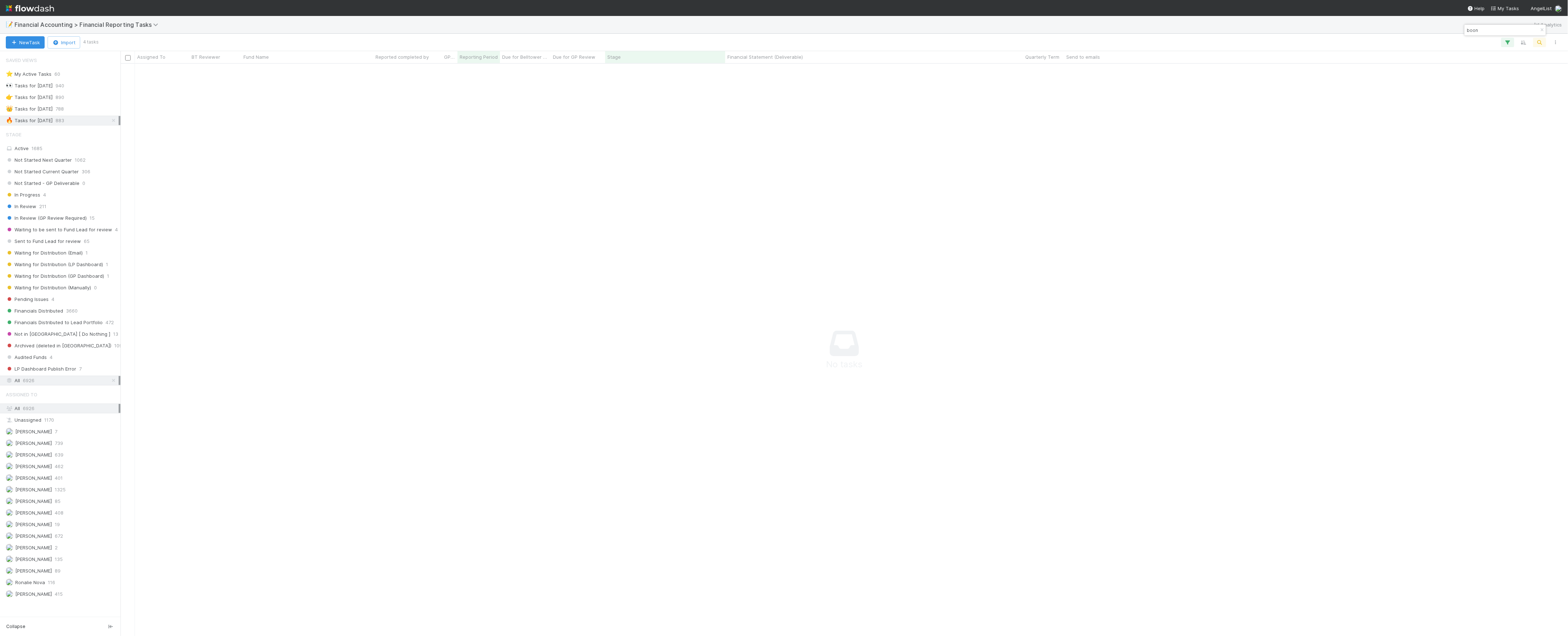
scroll to position [1, 0]
click at [64, 114] on span "788" at bounding box center [60, 109] width 9 height 9
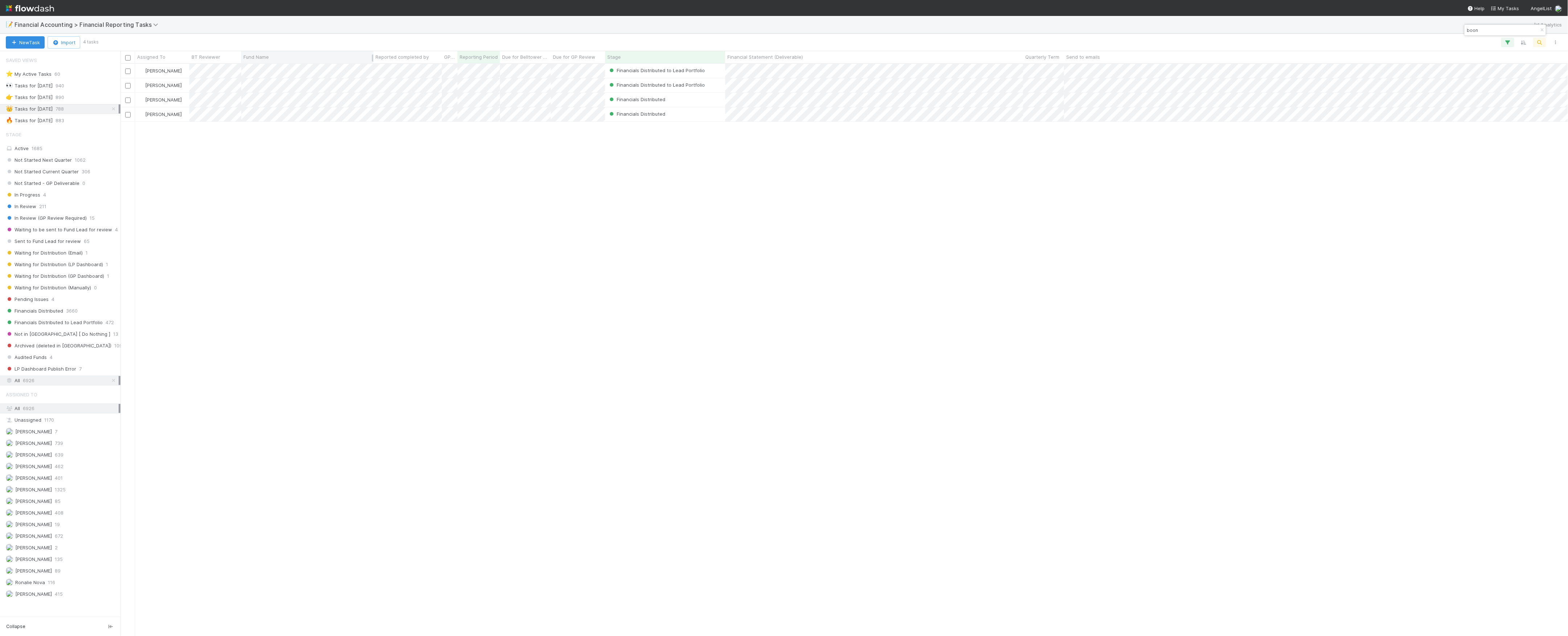
scroll to position [565, 1440]
click at [51, 124] on div "🔥 Tasks for [DATE]" at bounding box center [29, 121] width 47 height 9
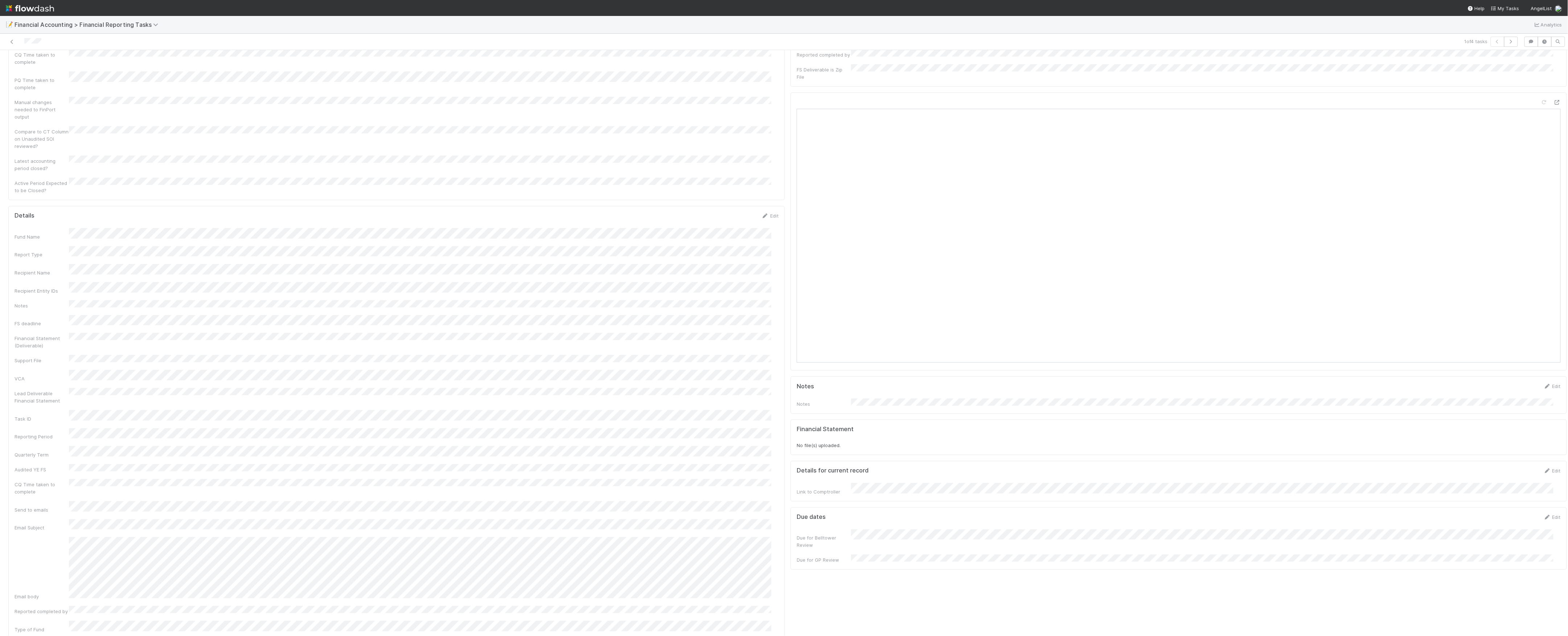
scroll to position [97, 0]
click at [190, 196] on div "Fund Name Report Type Recipient Name Recipient Entity IDs Notes FS deadline Fin…" at bounding box center [396, 504] width 764 height 651
click at [83, 356] on div "Fund Name Report Type Recipient Name Recipient Entity IDs Notes FS deadline Fin…" at bounding box center [396, 601] width 764 height 651
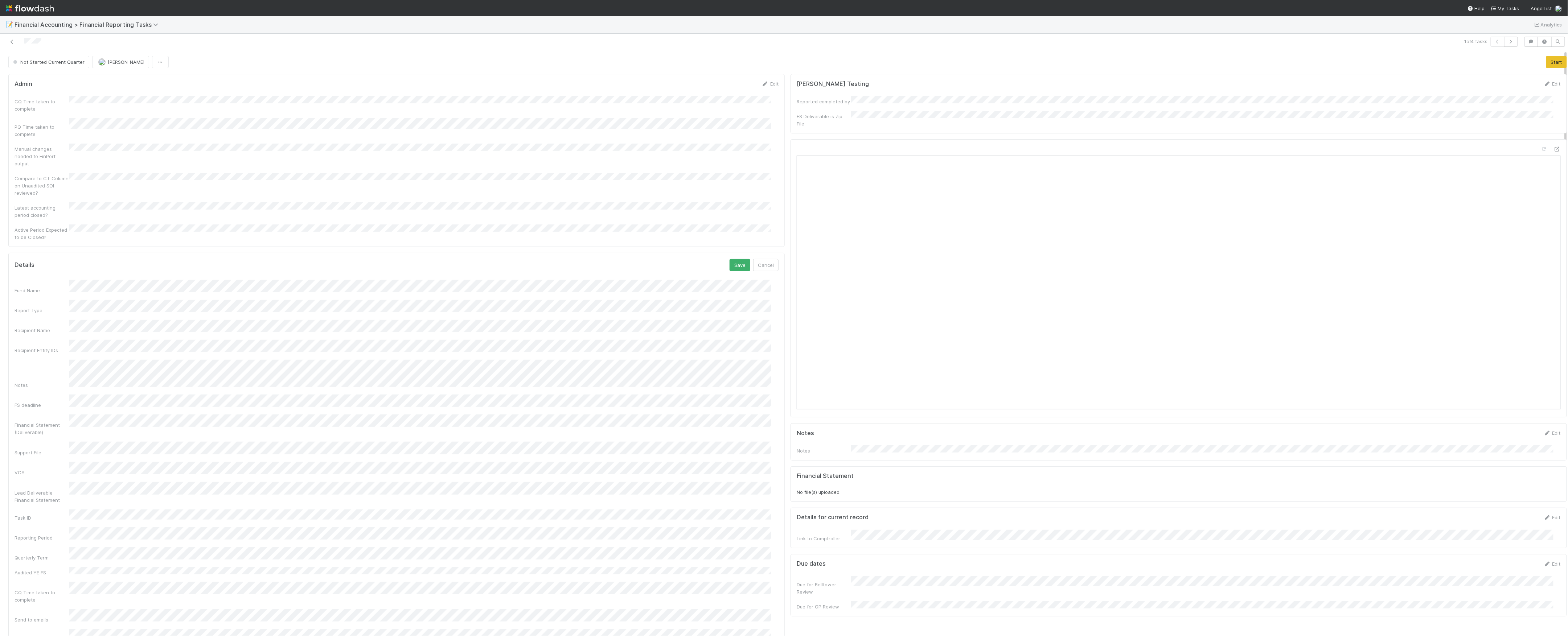
click at [79, 105] on div "CQ Time taken to complete" at bounding box center [396, 104] width 764 height 16
click at [113, 147] on div "CQ Time taken to complete PQ Time taken to complete Manual changes needed to Fi…" at bounding box center [396, 182] width 764 height 162
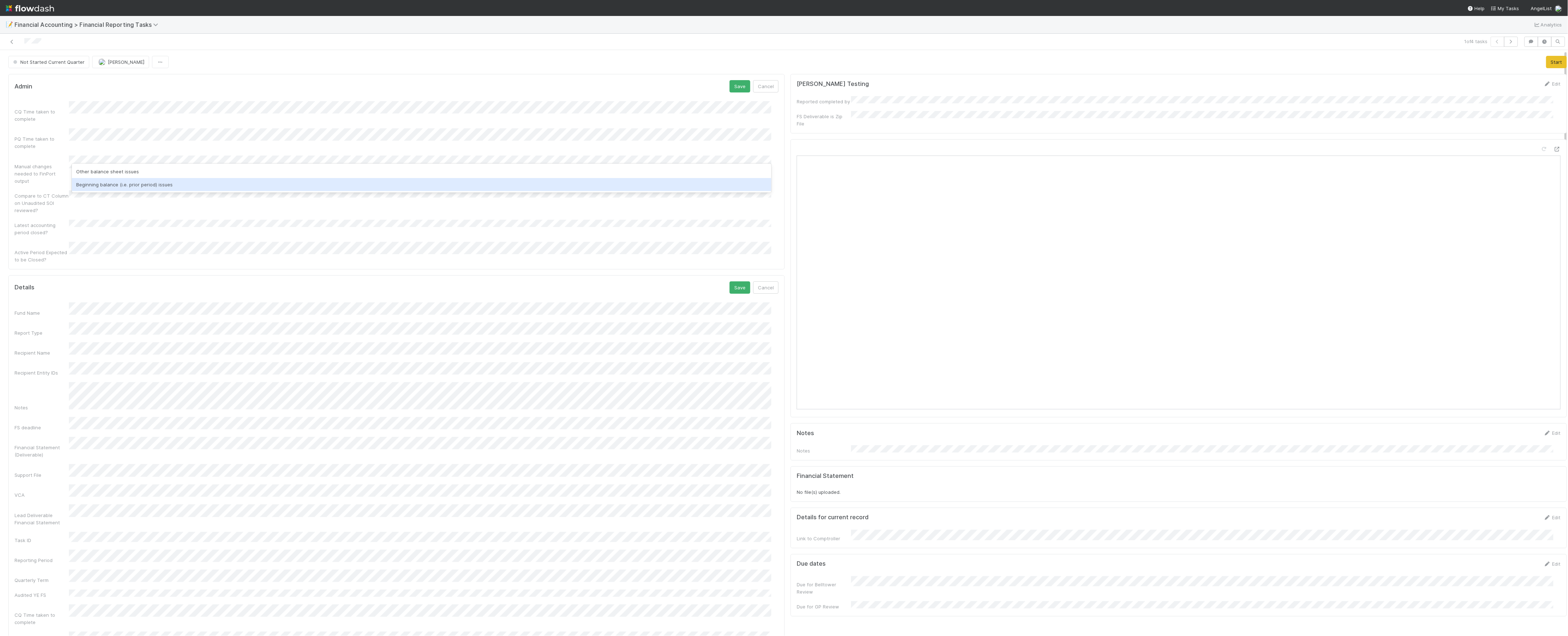
click at [155, 186] on div "Beginning balance (i.e. prior period) issues" at bounding box center [421, 184] width 699 height 13
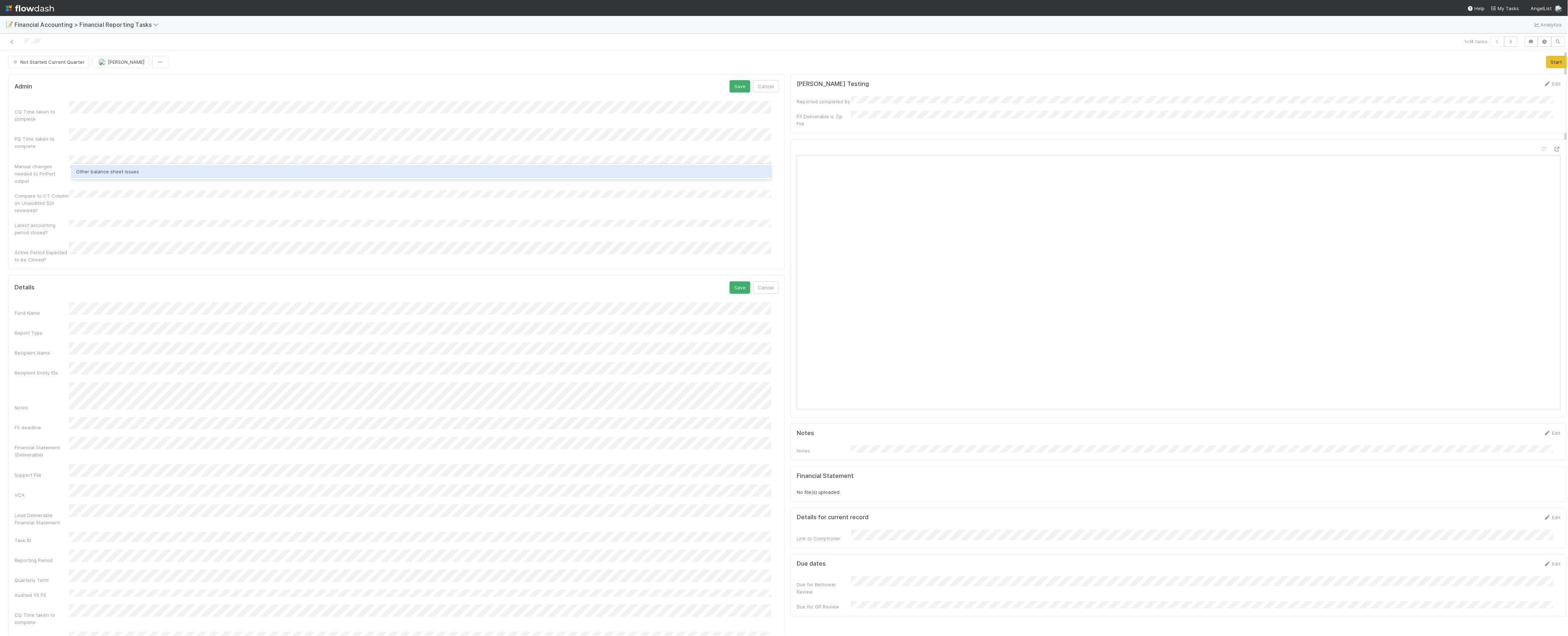
click at [184, 167] on div "Other balance sheet issues" at bounding box center [421, 171] width 699 height 13
click at [75, 220] on div "Latest accounting period closed?" at bounding box center [396, 228] width 764 height 16
click at [730, 83] on button "Save" at bounding box center [740, 86] width 21 height 12
click at [737, 270] on form "Details Save Cancel Fund Name Report Type Recipient Name Recipient Entity IDs N…" at bounding box center [396, 623] width 764 height 715
click at [732, 265] on button "Save" at bounding box center [740, 271] width 21 height 12
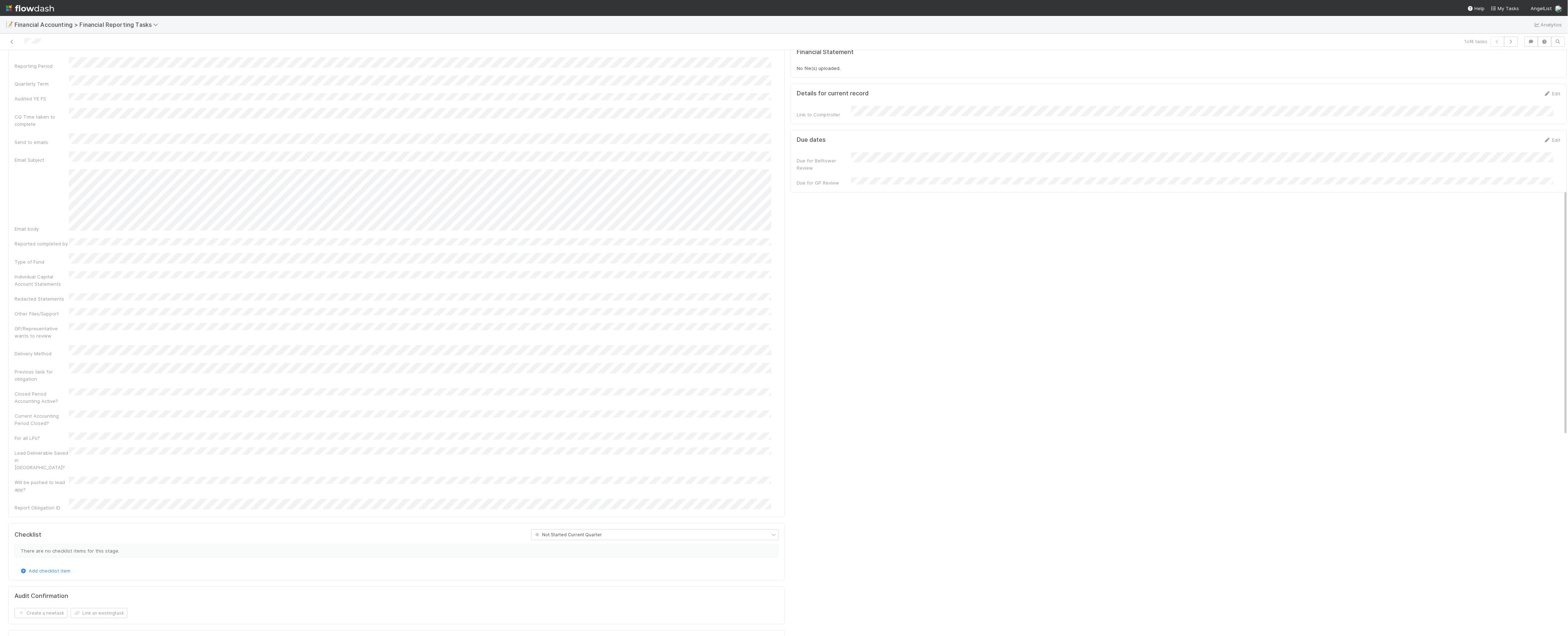
scroll to position [629, 0]
click at [55, 484] on span "[PERSON_NAME]" at bounding box center [52, 485] width 37 height 6
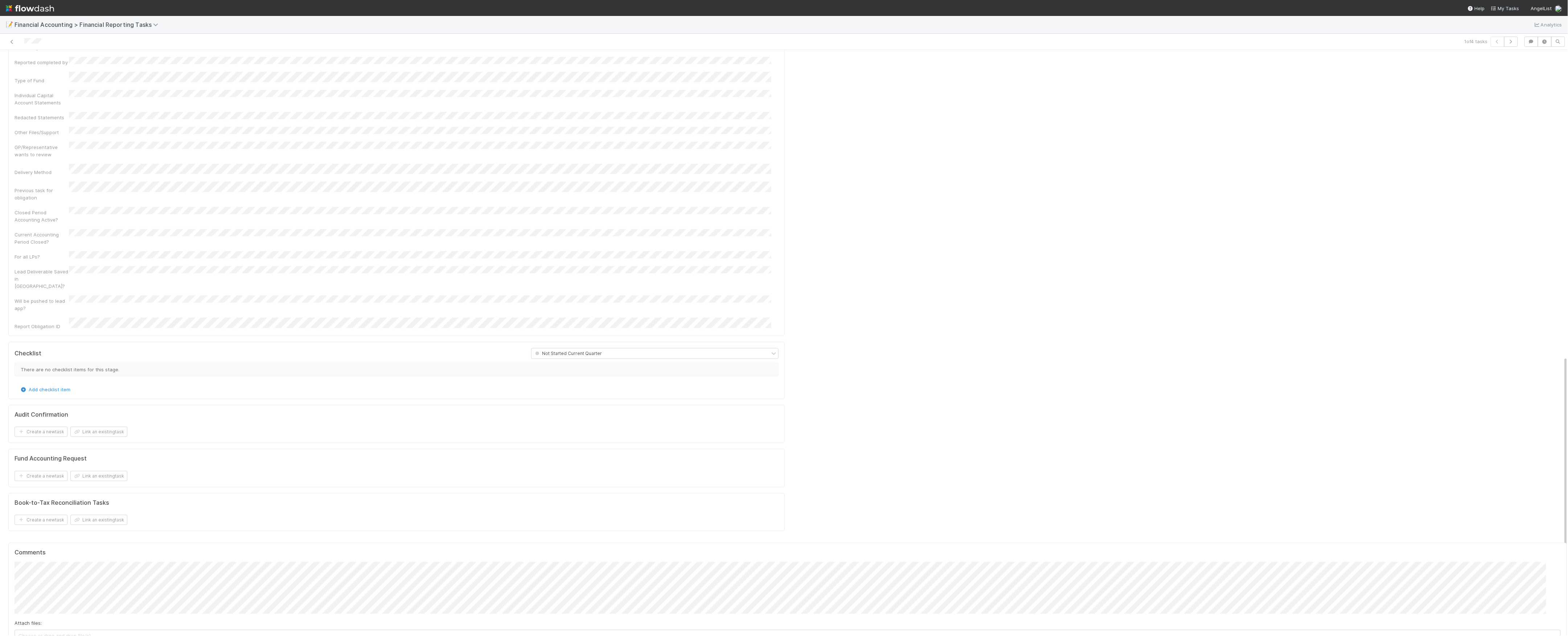
scroll to position [745, 0]
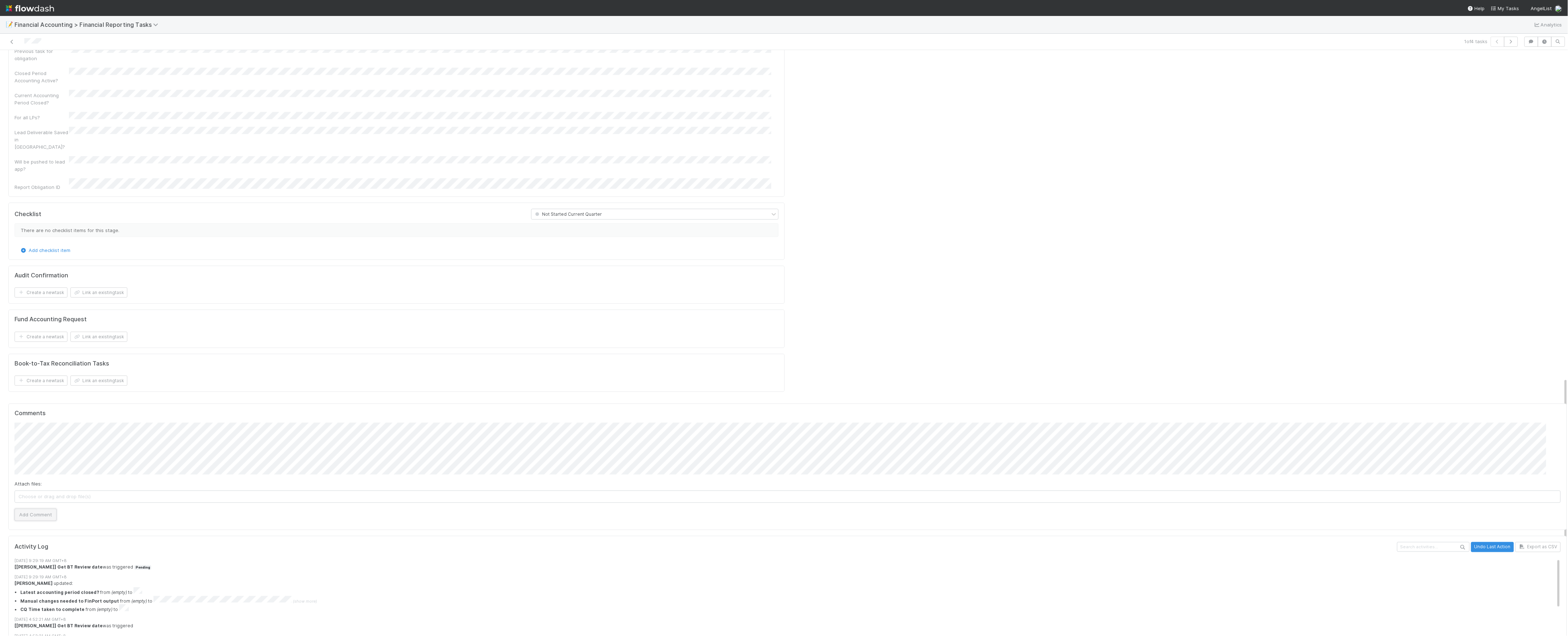
click at [38, 509] on button "Add Comment" at bounding box center [35, 515] width 42 height 12
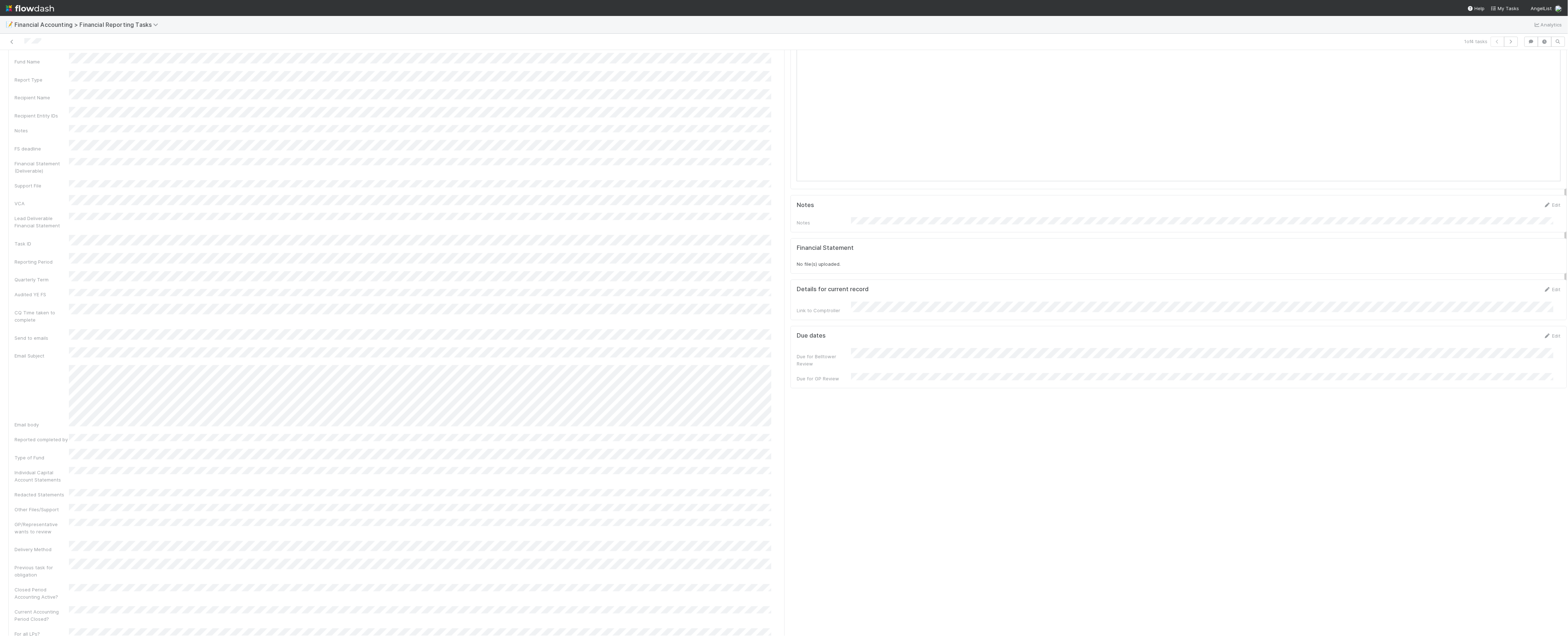
scroll to position [0, 0]
click at [1550, 61] on button "Start" at bounding box center [1556, 62] width 21 height 12
click at [1546, 58] on button "Start" at bounding box center [1556, 62] width 21 height 12
click at [1420, 60] on button "Move to In Review" at bounding box center [1432, 62] width 51 height 12
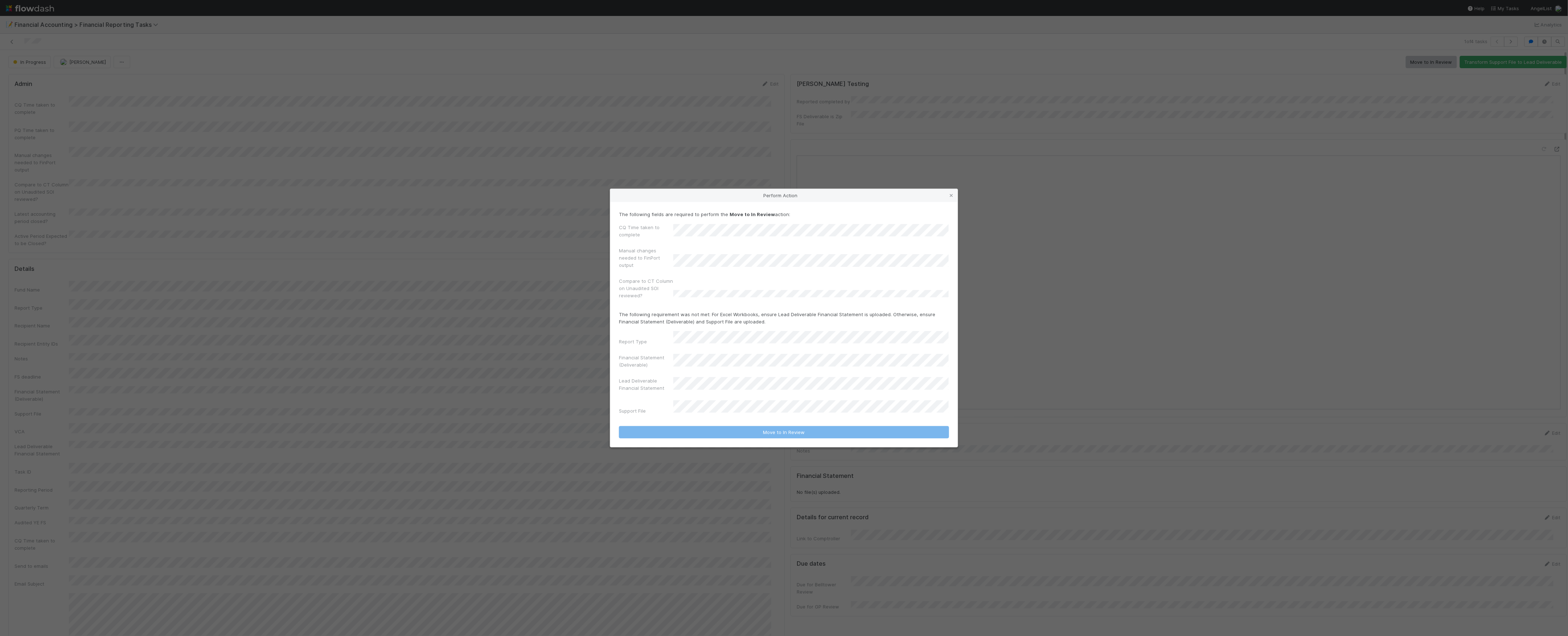
click at [704, 109] on div "Perform Action The following fields are required to perform the Move to In Revi…" at bounding box center [784, 318] width 1568 height 636
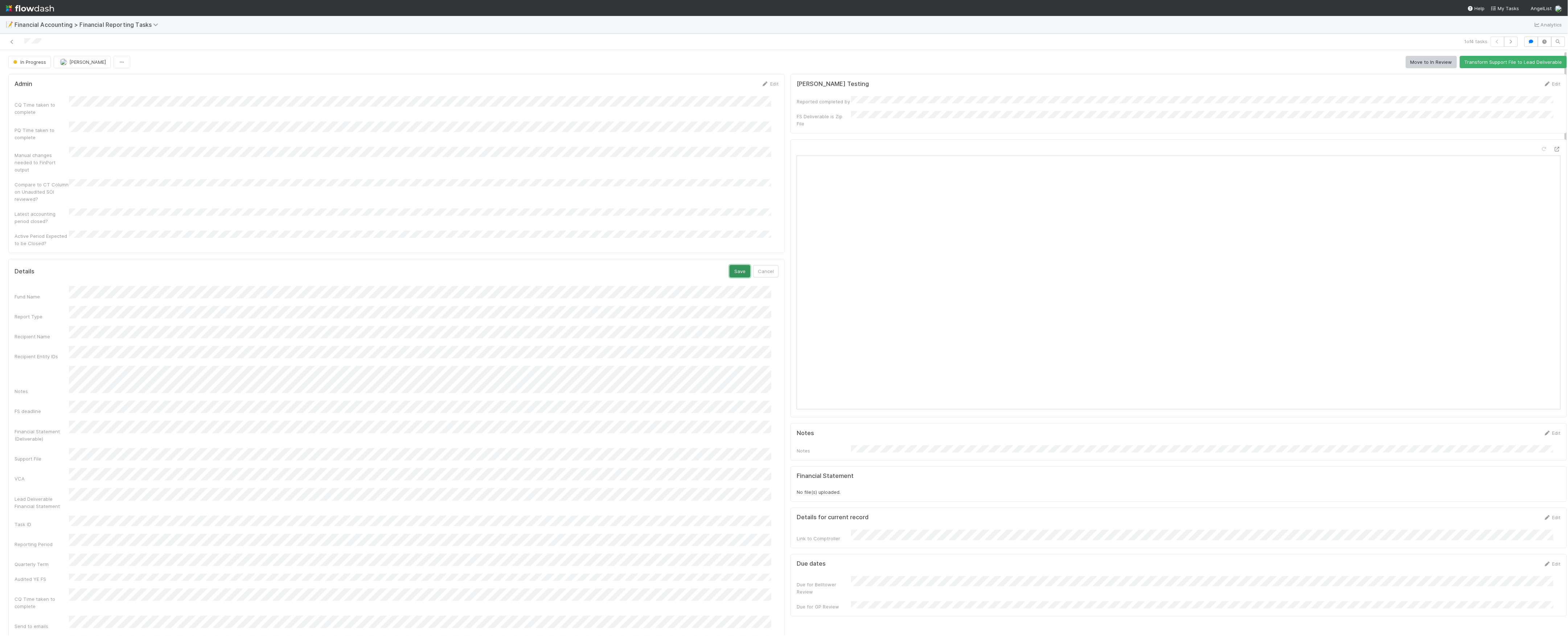
click at [737, 265] on button "Save" at bounding box center [740, 271] width 21 height 12
click at [1387, 58] on div "In Progress [PERSON_NAME] Move to In Review Transform Support File to Lead Deli…" at bounding box center [788, 62] width 1559 height 12
click at [1406, 58] on button "Move to In Review" at bounding box center [1432, 62] width 51 height 12
click at [15, 44] on icon at bounding box center [12, 42] width 7 height 5
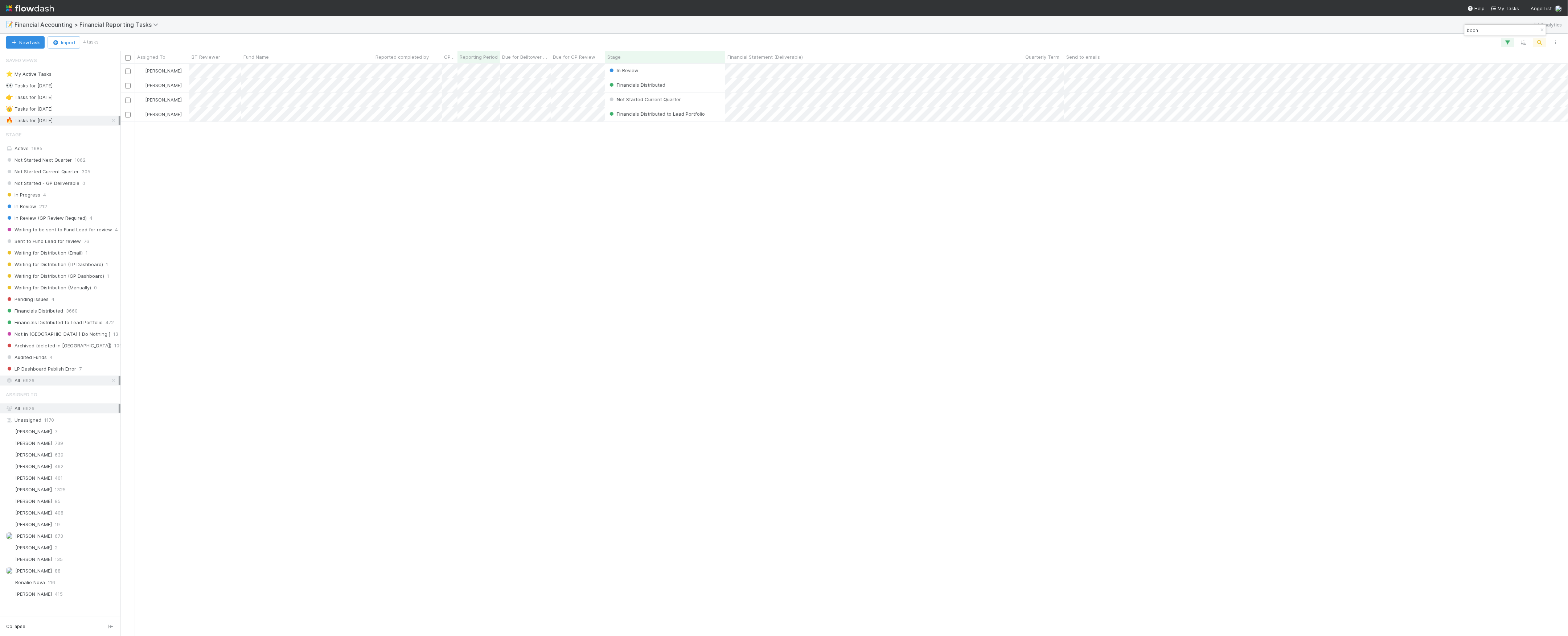
scroll to position [565, 1440]
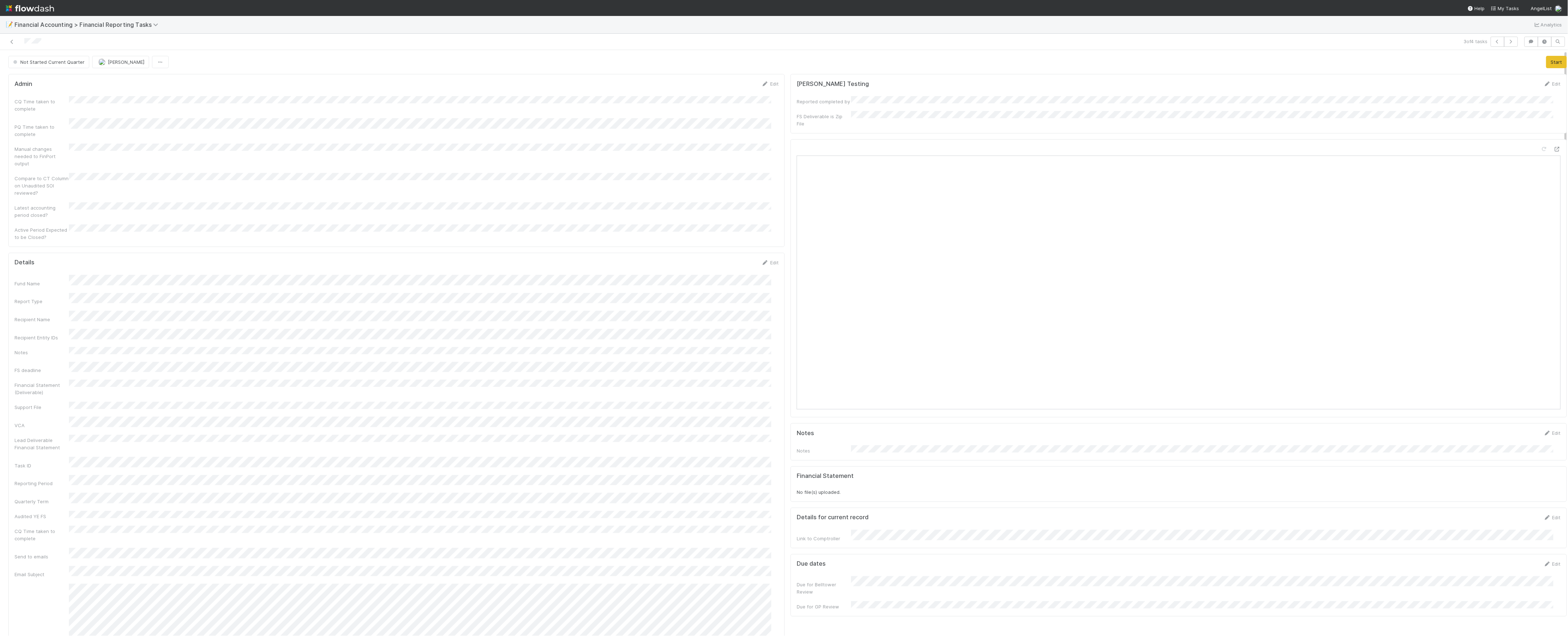
click at [78, 105] on div "CQ Time taken to complete" at bounding box center [396, 104] width 764 height 16
click at [119, 163] on div "Manual changes needed to FinPort output" at bounding box center [396, 170] width 764 height 29
click at [737, 89] on button "Save" at bounding box center [740, 86] width 21 height 12
click at [730, 265] on button "Save" at bounding box center [740, 271] width 21 height 12
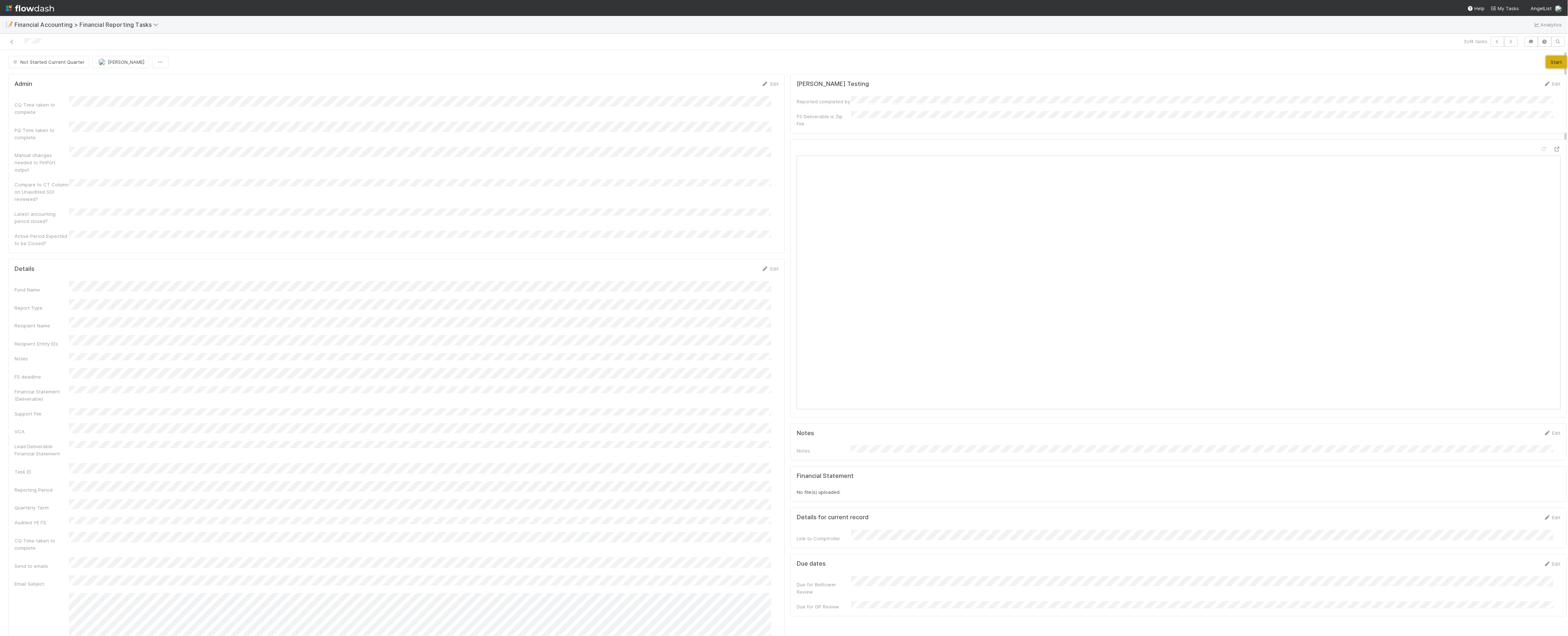
click at [1546, 63] on button "Start" at bounding box center [1556, 62] width 21 height 12
click at [1521, 66] on button "Transform Support File to Lead Deliverable" at bounding box center [1513, 62] width 107 height 12
click at [1423, 60] on button "Move to In Review" at bounding box center [1432, 62] width 51 height 12
click at [16, 41] on div at bounding box center [383, 41] width 760 height 10
click at [9, 40] on icon at bounding box center [12, 42] width 7 height 5
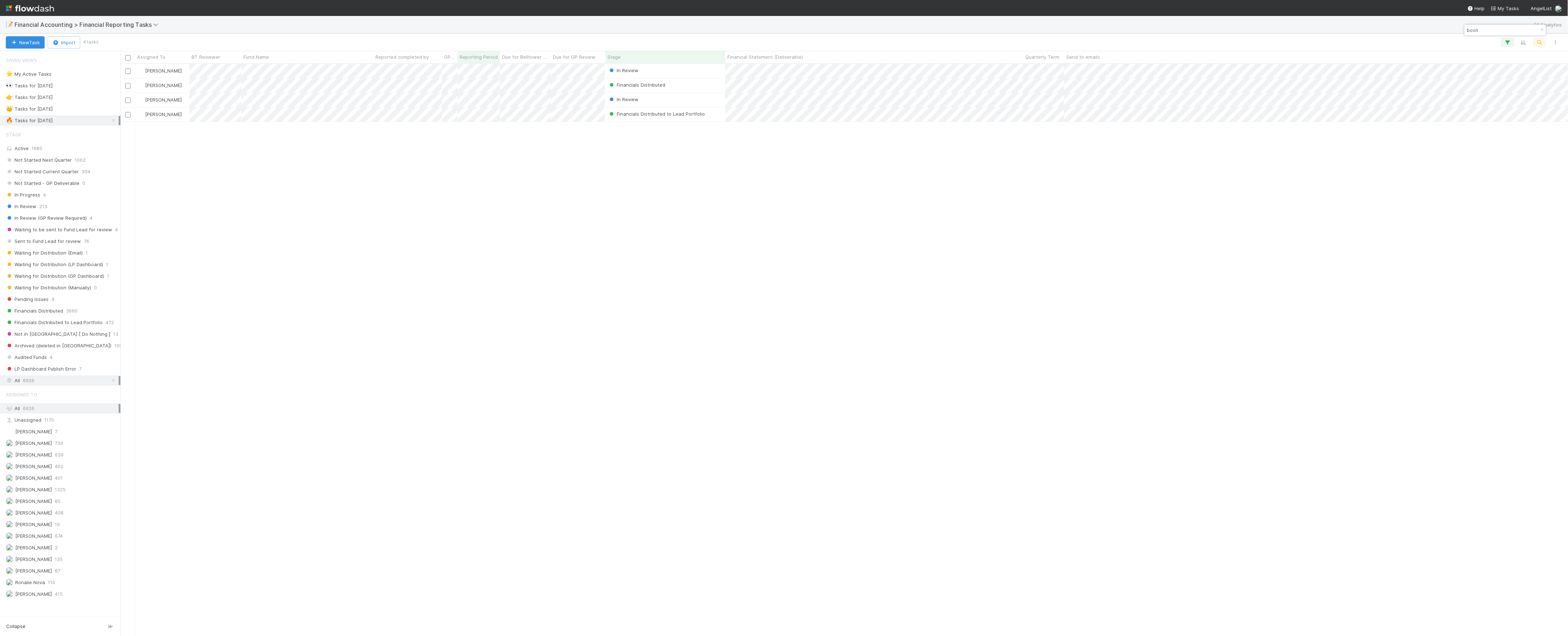
scroll to position [565, 1440]
click at [46, 587] on div "Assigned To All 6926 Unassigned 1170 [PERSON_NAME] 7 [PERSON_NAME] 739 [PERSON_…" at bounding box center [60, 494] width 121 height 212
click at [46, 576] on span "[PERSON_NAME]" at bounding box center [29, 571] width 46 height 9
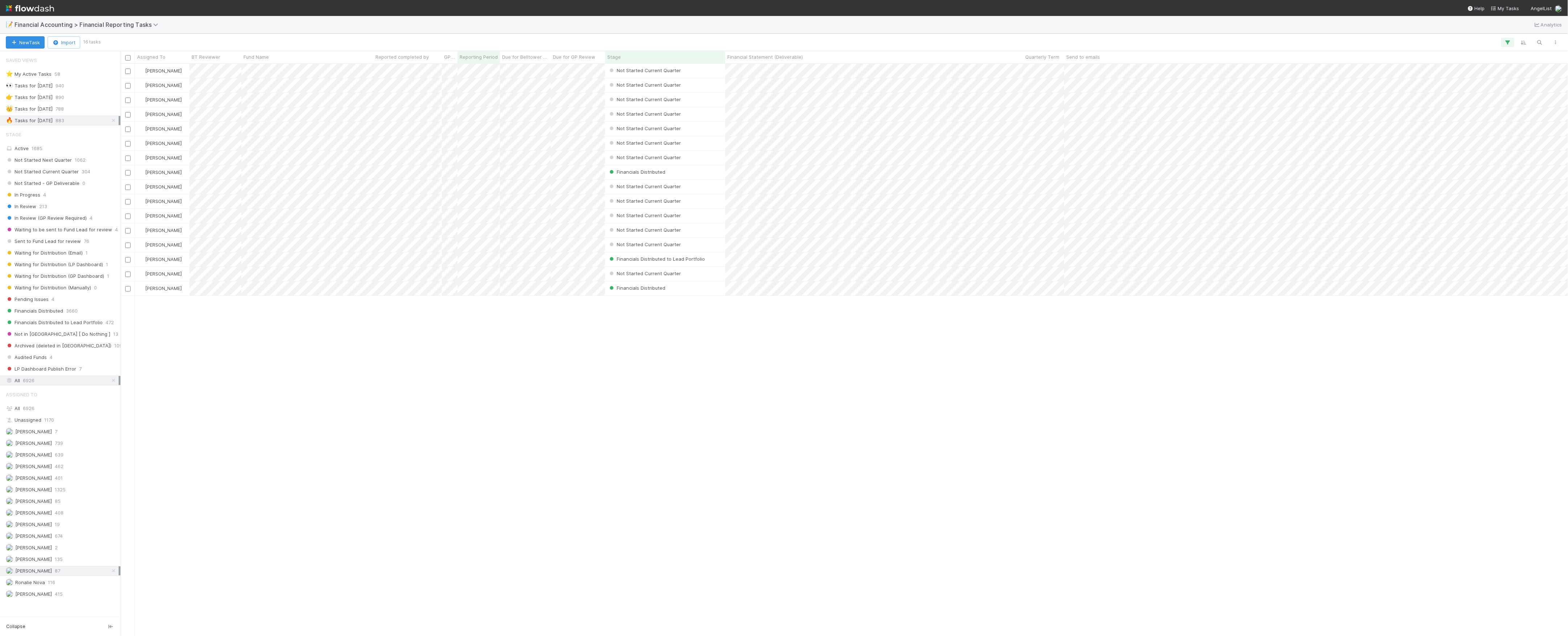
scroll to position [565, 1440]
click at [60, 153] on div "Active 1685" at bounding box center [62, 149] width 113 height 9
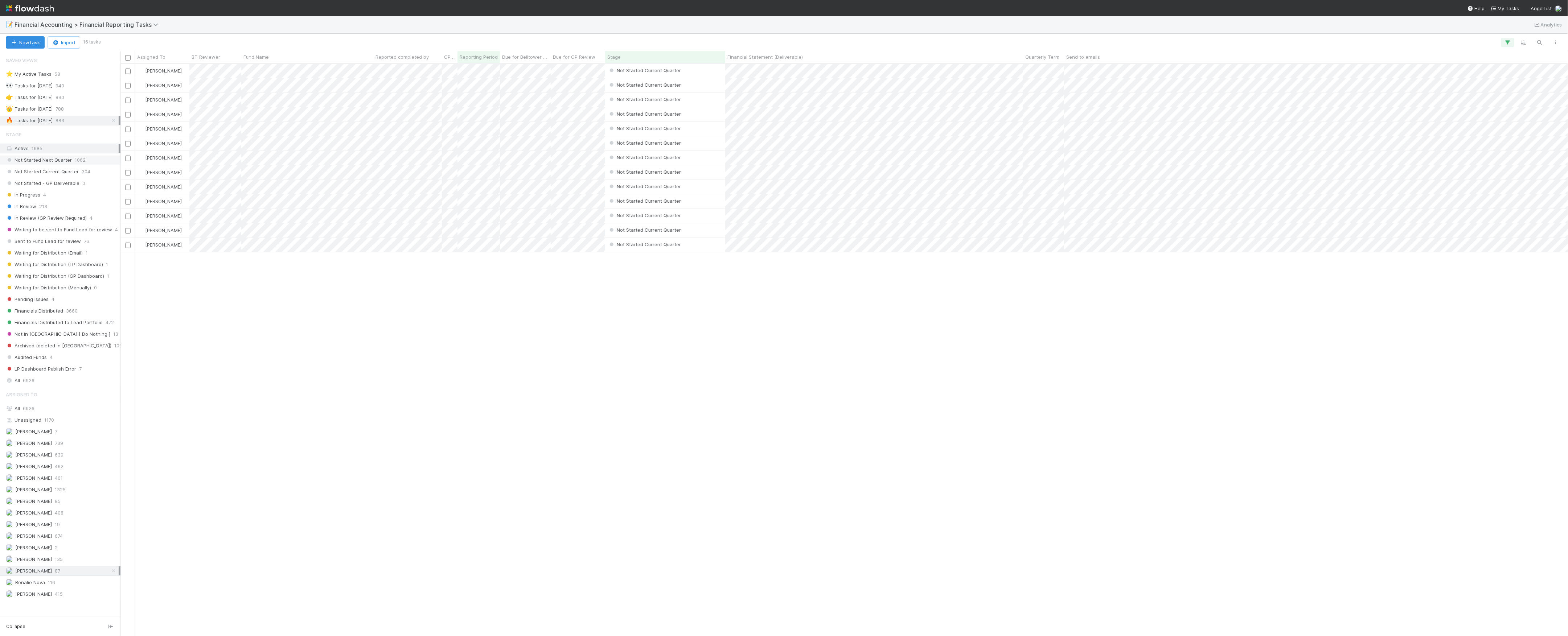
scroll to position [565, 1440]
click at [286, 54] on div "Fund Name" at bounding box center [307, 57] width 128 height 7
click at [285, 71] on div "Sort A → Z" at bounding box center [285, 71] width 83 height 11
click at [460, 321] on div at bounding box center [784, 318] width 1568 height 636
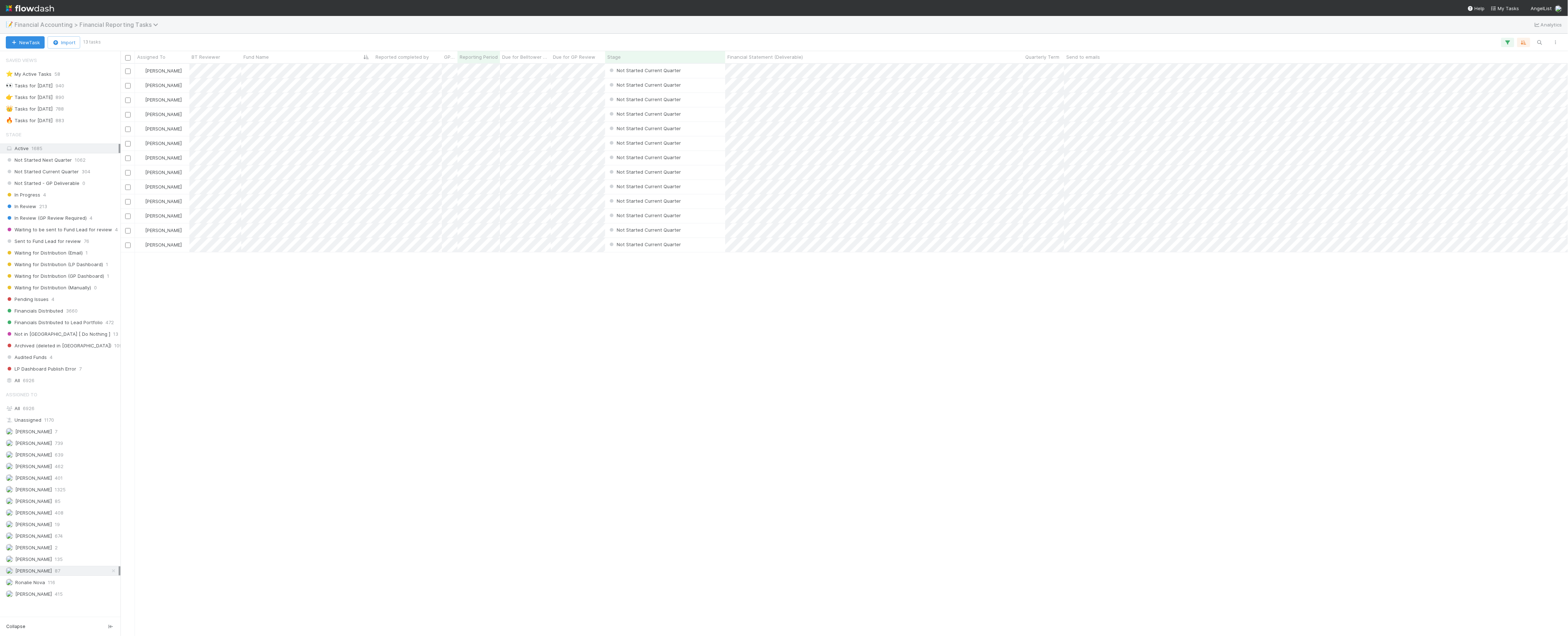
click at [44, 22] on span "Financial Accounting > Financial Reporting Tasks" at bounding box center [88, 25] width 147 height 7
click at [113, 91] on div "🐿️ Financial Accounting > Audit Confirmations" at bounding box center [94, 94] width 173 height 7
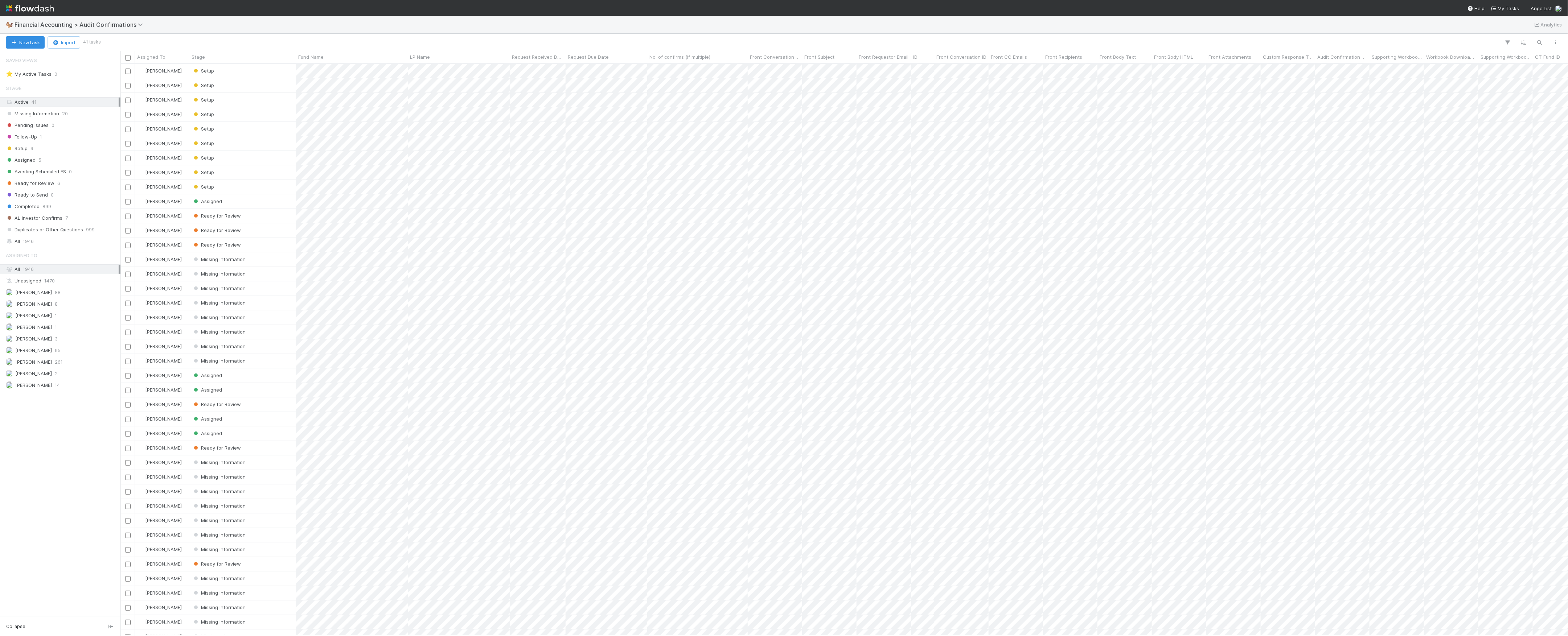
scroll to position [565, 1440]
click at [50, 377] on span "[PERSON_NAME]" at bounding box center [33, 374] width 37 height 6
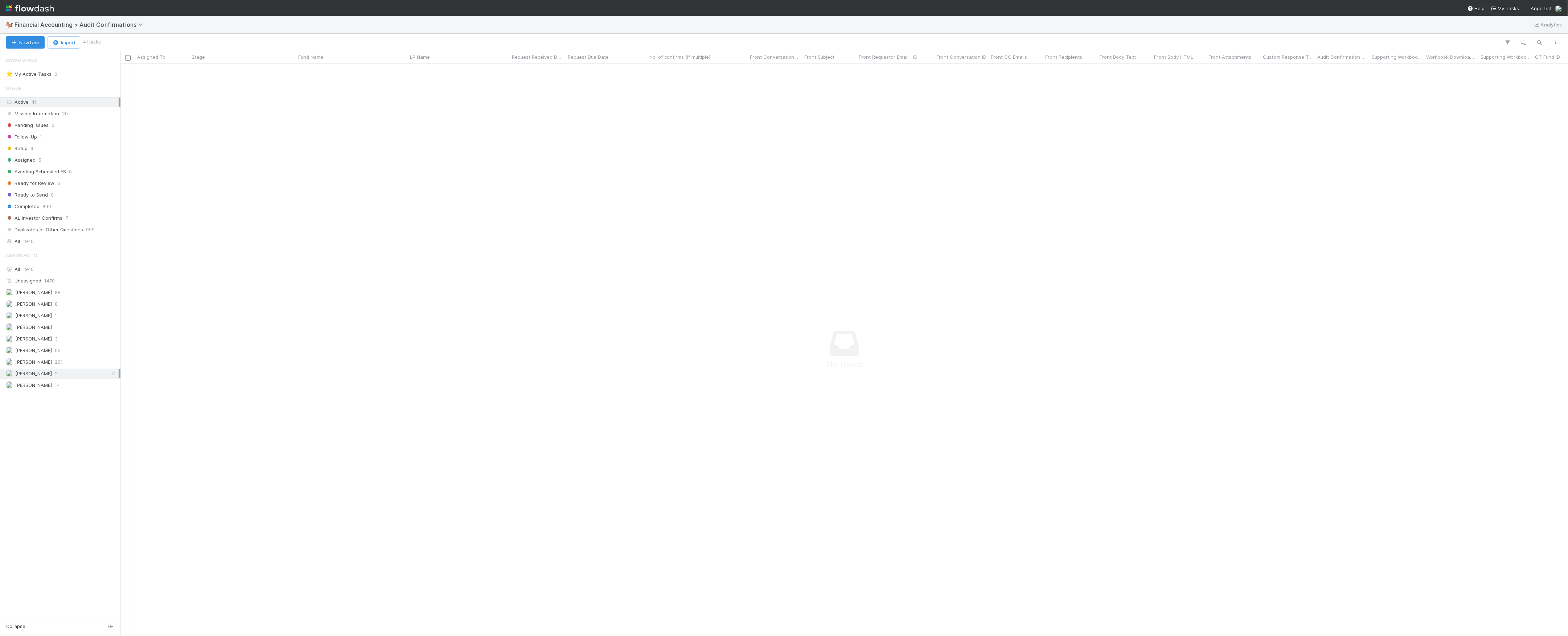
scroll to position [557, 1433]
click at [35, 245] on div "All 1946" at bounding box center [62, 241] width 113 height 9
click at [57, 103] on div "Active 41" at bounding box center [62, 102] width 113 height 9
